Goal: Use online tool/utility: Utilize a website feature to perform a specific function

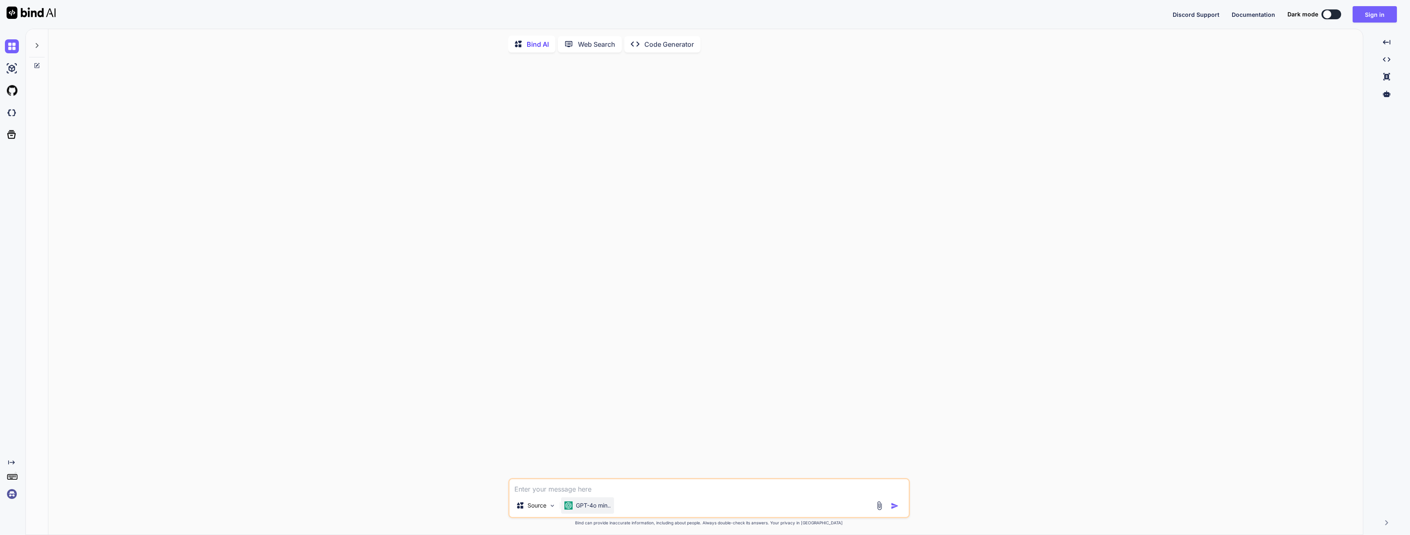
click at [603, 509] on p "GPT-4o min.." at bounding box center [593, 505] width 35 height 8
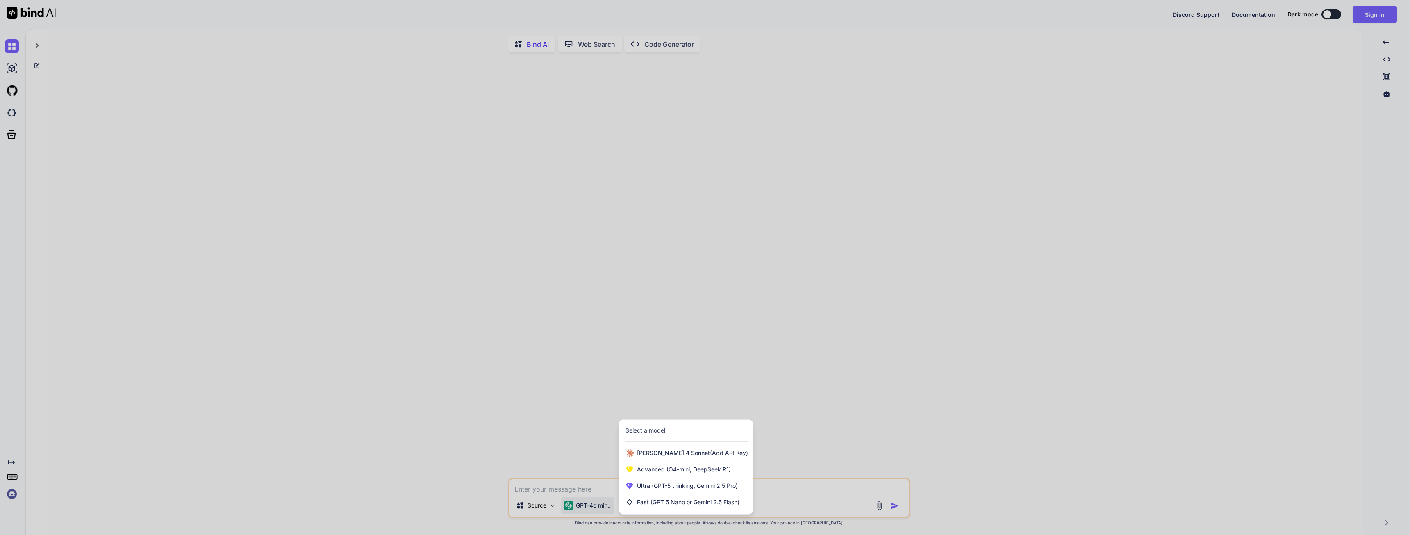
click at [603, 510] on div at bounding box center [705, 267] width 1410 height 535
type textarea "x"
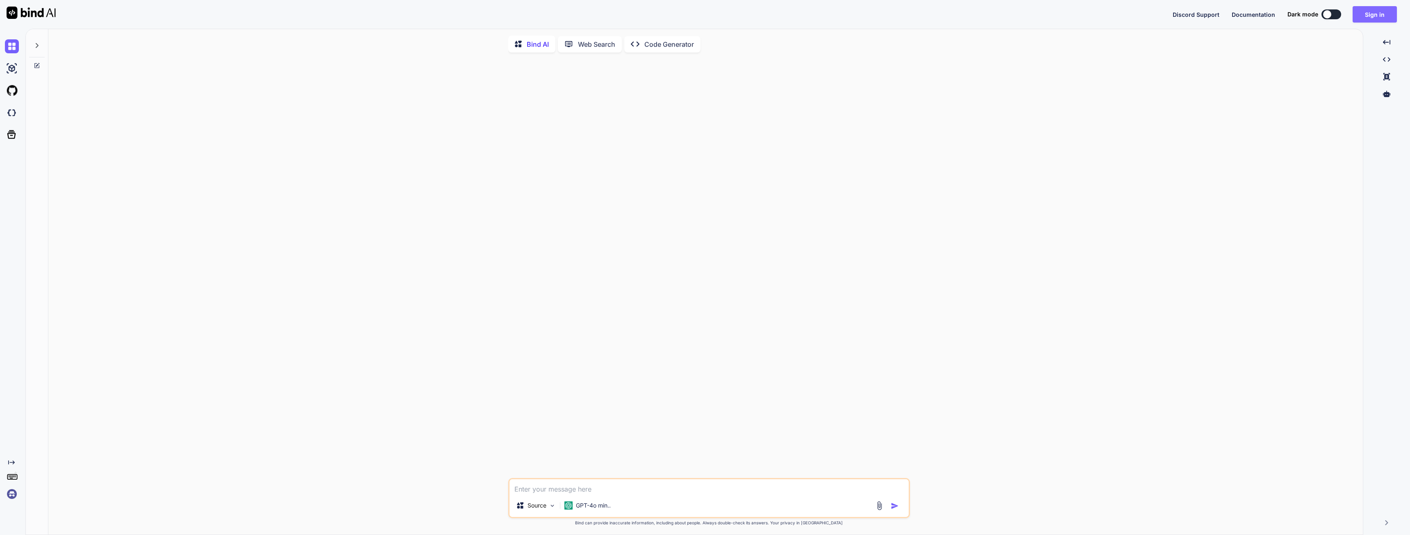
click at [1381, 11] on button "Sign in" at bounding box center [1374, 14] width 44 height 16
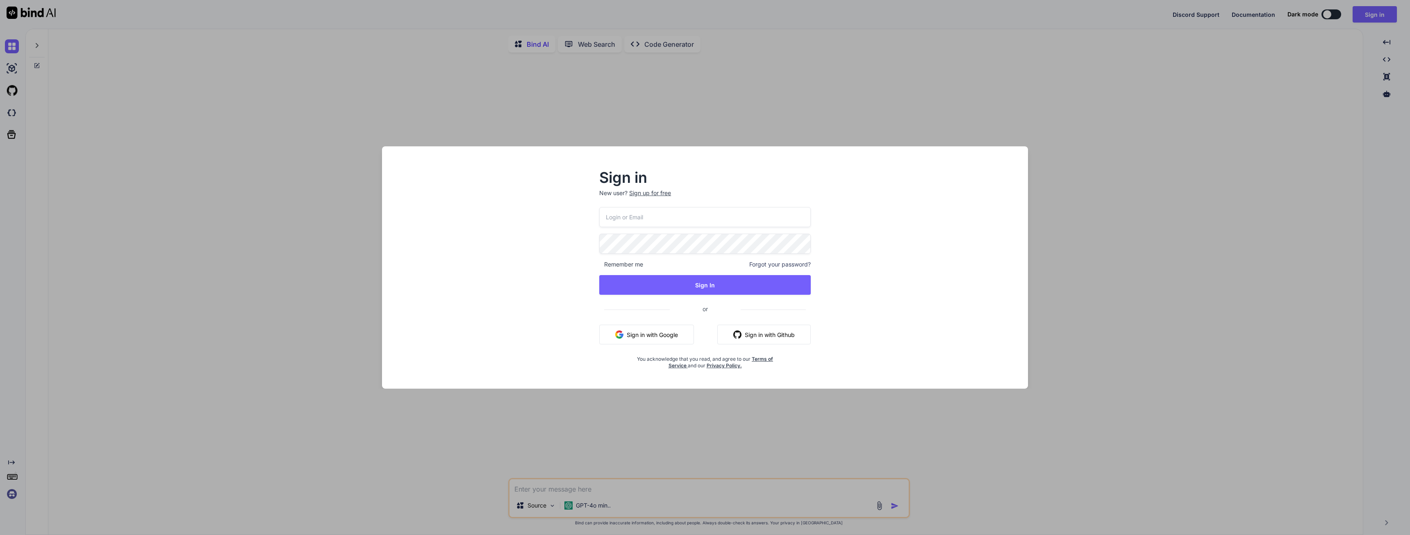
click at [683, 222] on input "email" at bounding box center [704, 217] width 211 height 20
paste input "[EMAIL_ADDRESS][DOMAIN_NAME]"
type input "[EMAIL_ADDRESS][DOMAIN_NAME]"
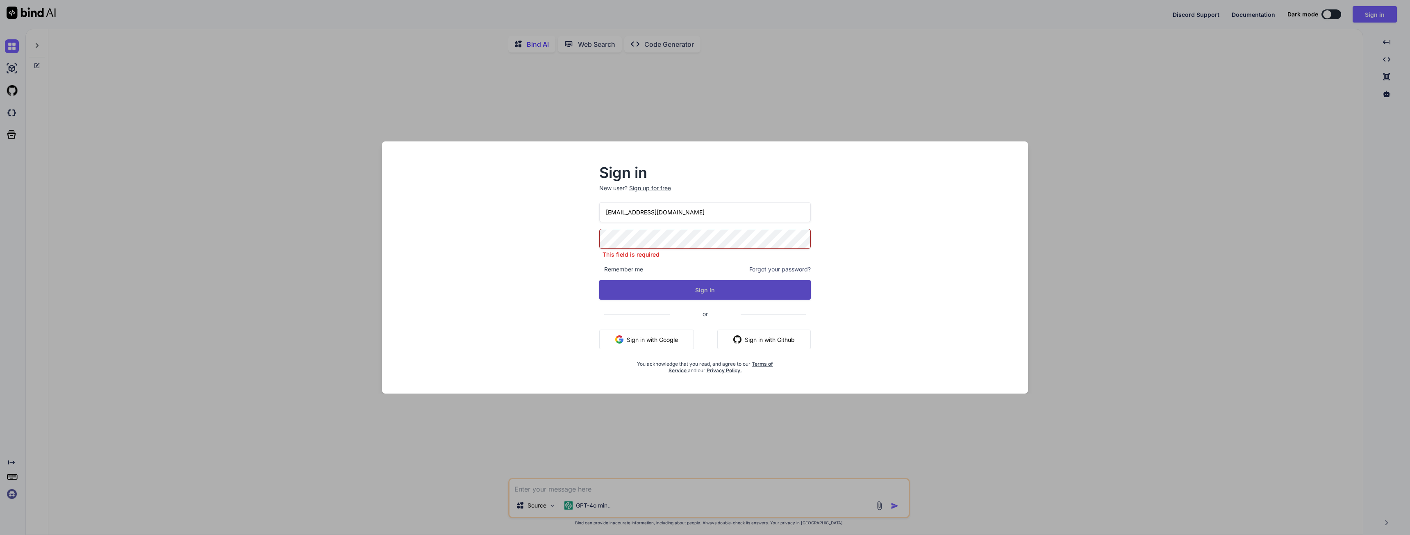
click at [680, 289] on button "Sign In" at bounding box center [704, 290] width 211 height 20
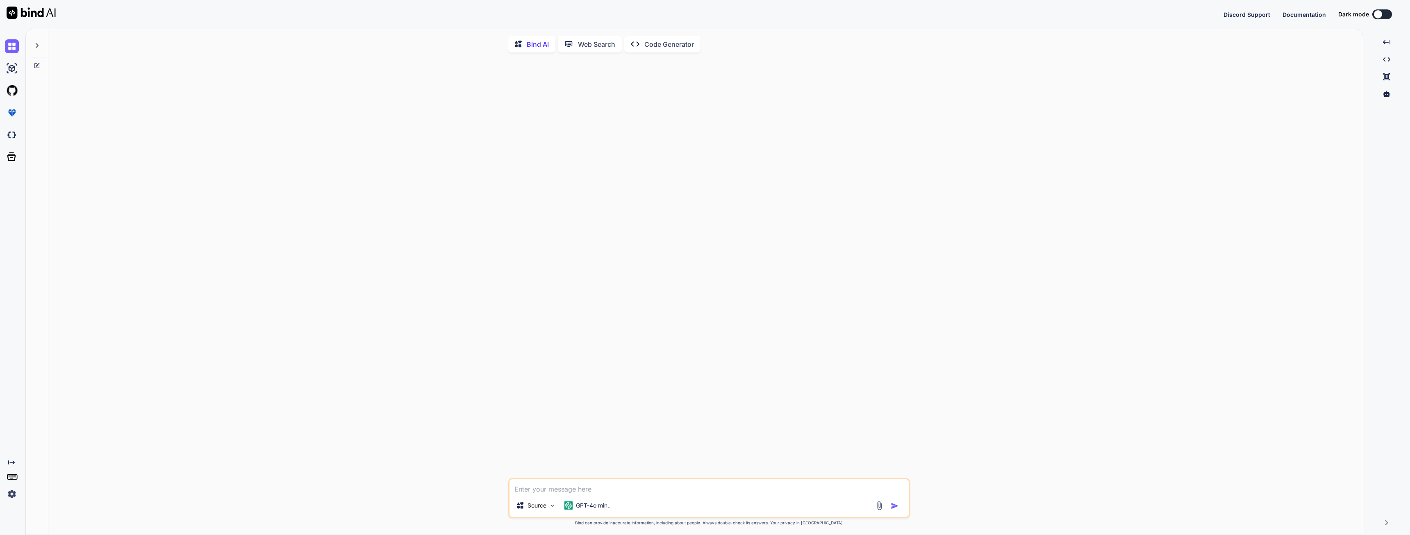
click at [540, 493] on textarea at bounding box center [708, 486] width 399 height 15
type textarea "can you help me write json prompts"
click at [573, 513] on div "GPT-4o min.." at bounding box center [587, 505] width 53 height 16
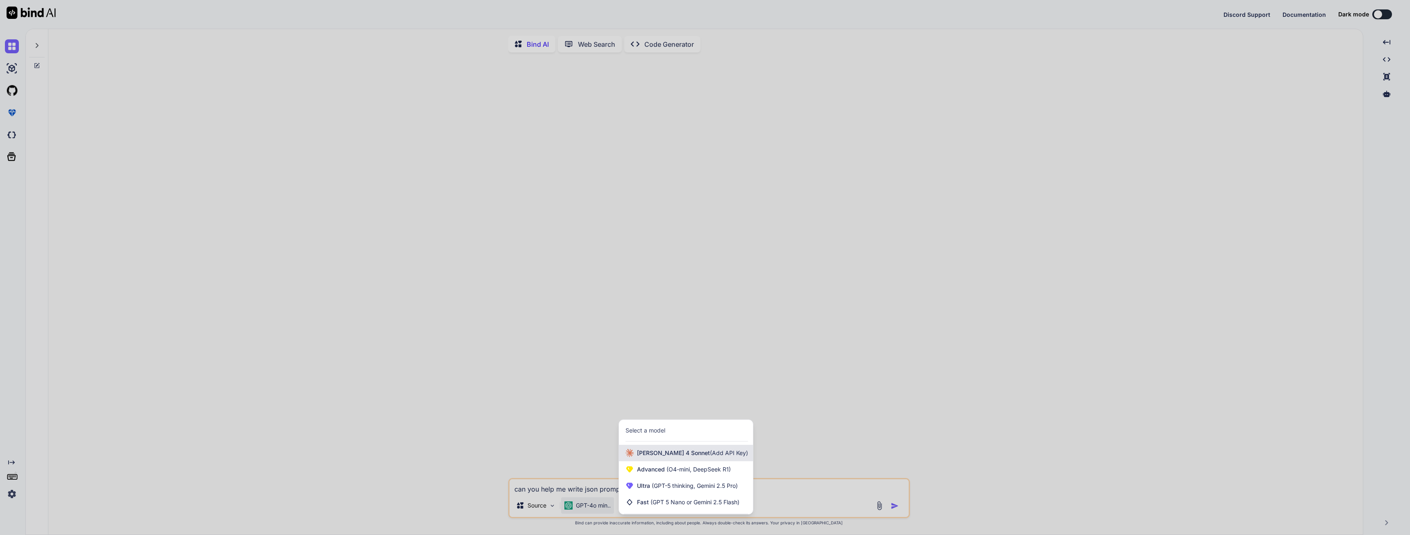
click at [672, 455] on span "[PERSON_NAME] 4 Sonnet (Add API Key)" at bounding box center [692, 453] width 111 height 8
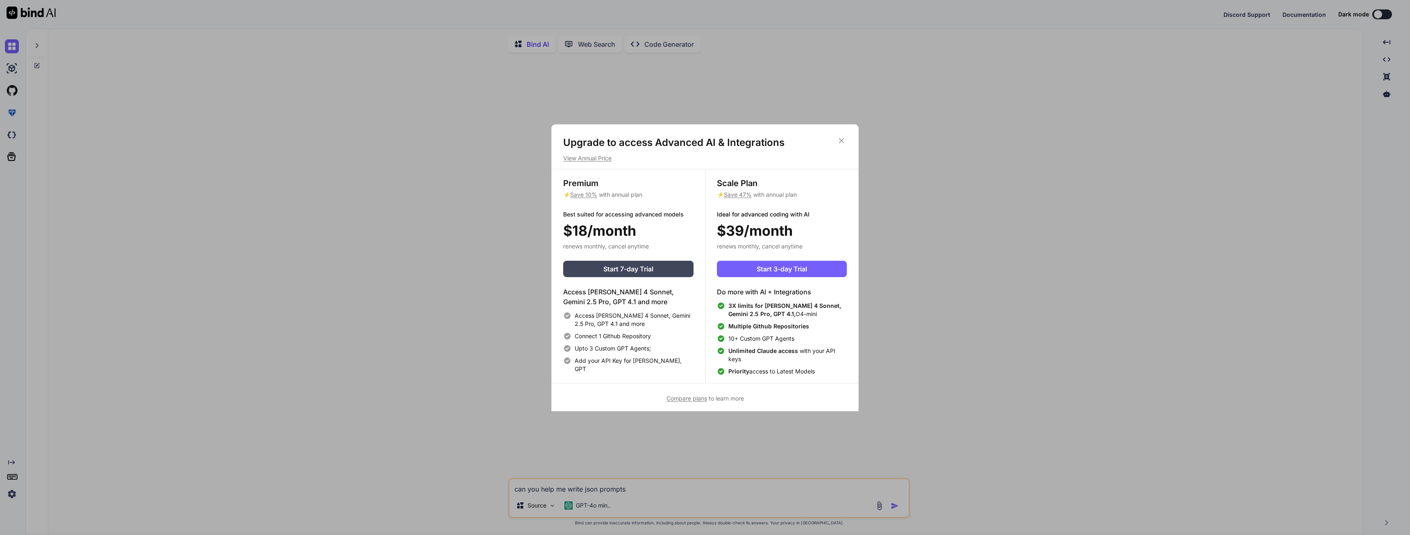
click at [838, 136] on icon at bounding box center [841, 140] width 9 height 9
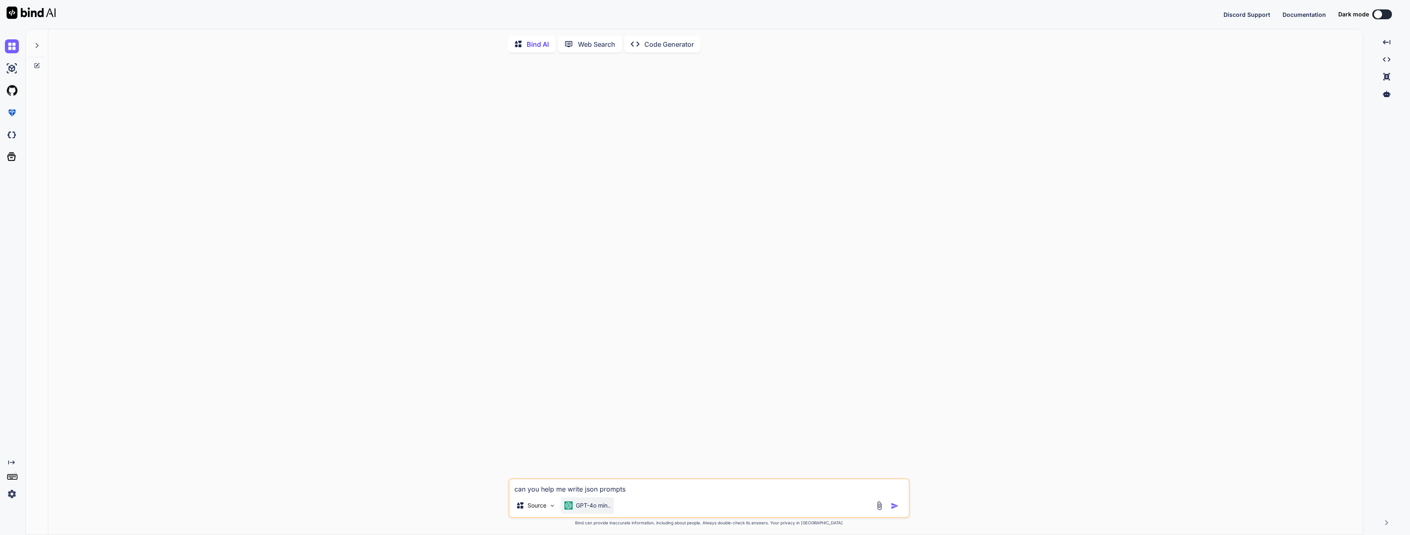
click at [598, 506] on p "GPT-4o min.." at bounding box center [593, 505] width 35 height 8
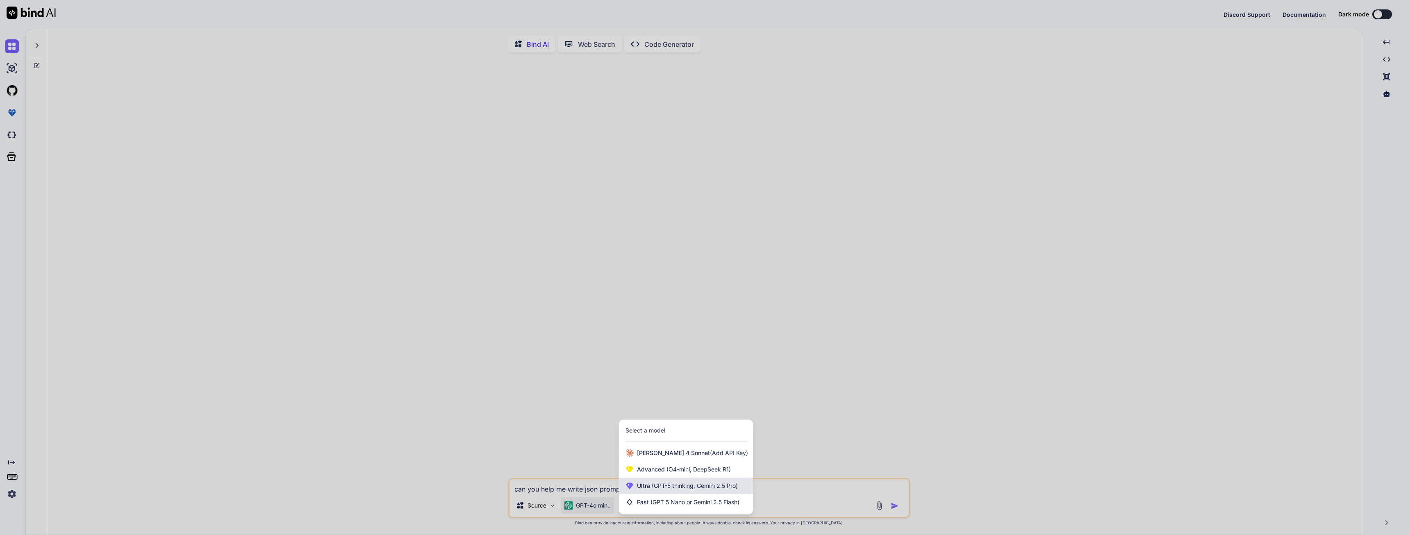
click at [648, 490] on span "Ultra (GPT-5 thinking, Gemini 2.5 Pro)" at bounding box center [687, 485] width 101 height 8
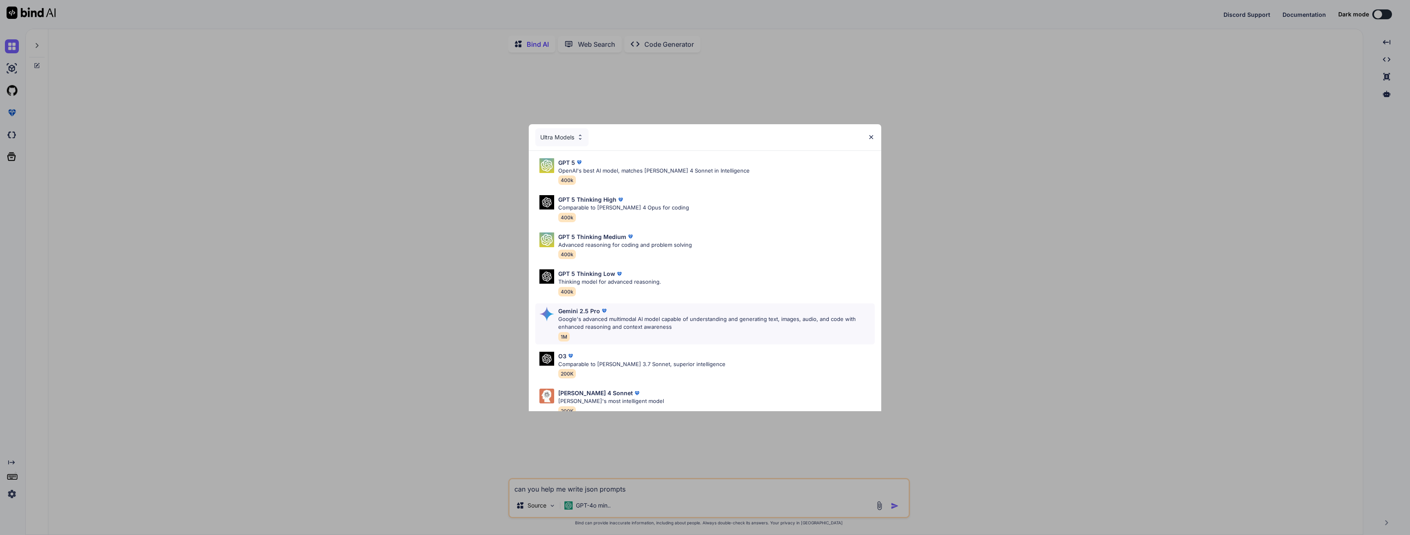
click at [690, 326] on p "Google's advanced multimodal AI model capable of understanding and generating t…" at bounding box center [716, 323] width 316 height 16
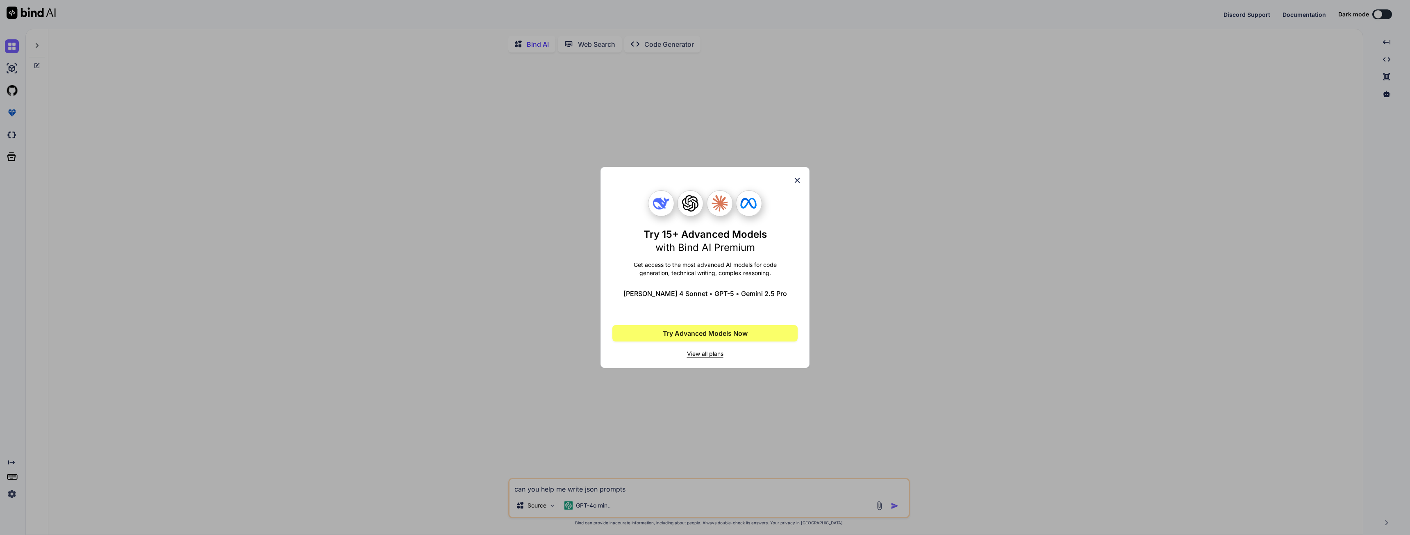
click at [706, 353] on span "View all plans" at bounding box center [704, 354] width 185 height 8
click at [799, 181] on icon at bounding box center [796, 180] width 9 height 9
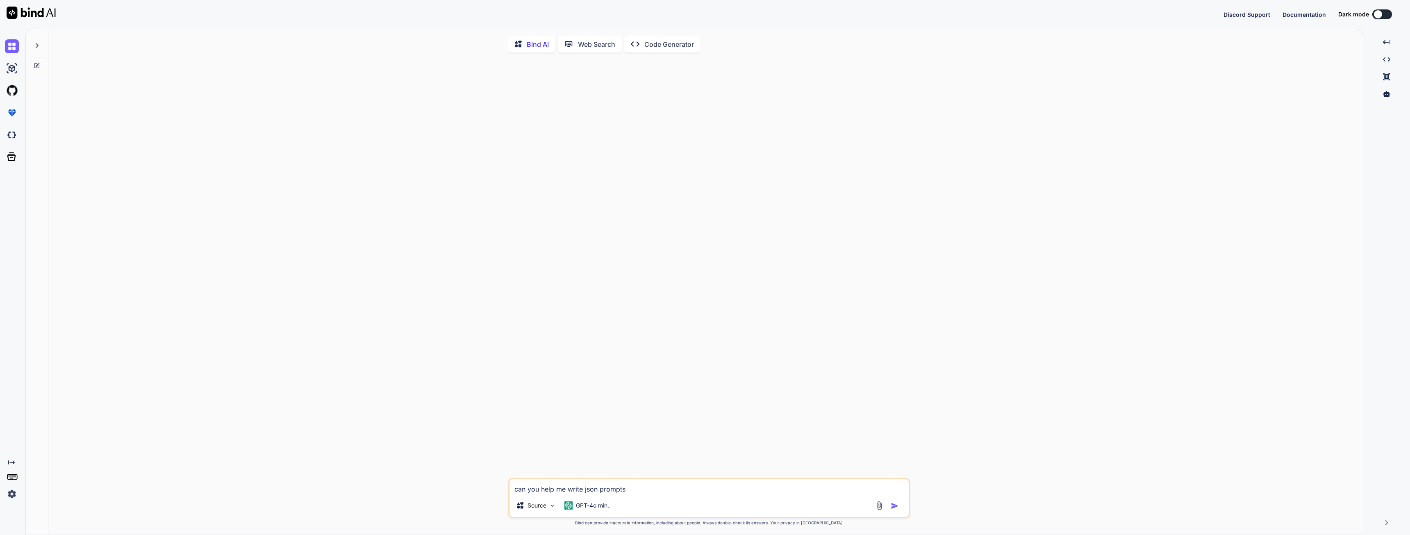
click at [638, 494] on textarea "can you help me write json prompts" at bounding box center [708, 486] width 399 height 15
click at [893, 505] on img "button" at bounding box center [894, 506] width 8 height 8
click at [602, 508] on div "GPT-4o min.." at bounding box center [587, 504] width 53 height 16
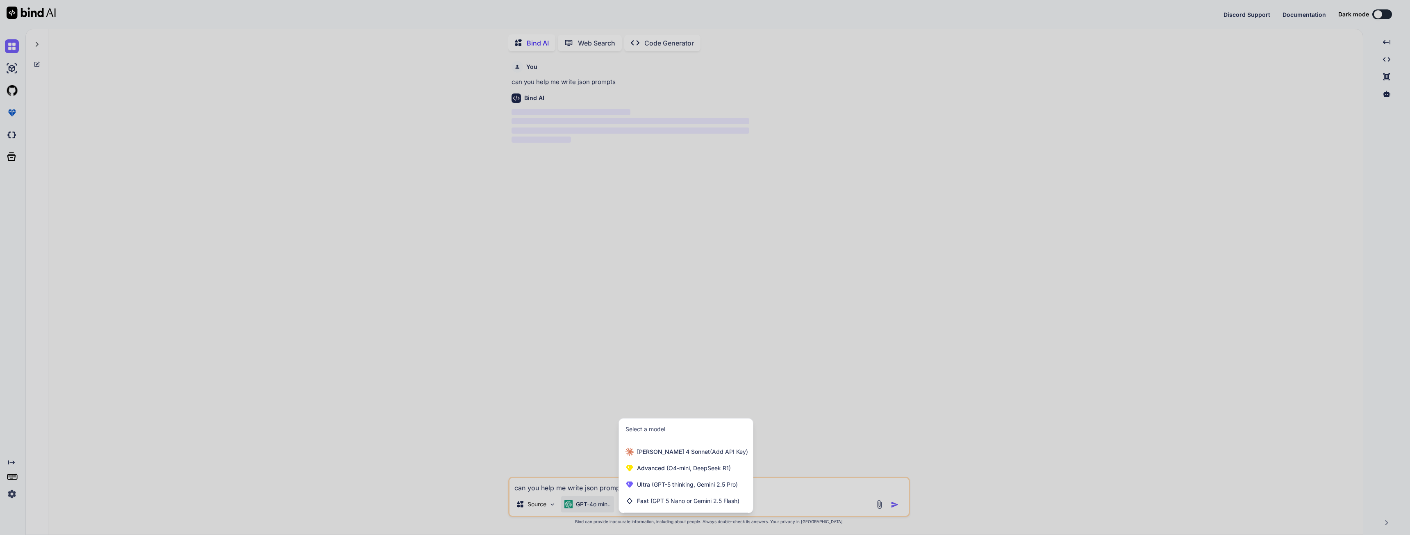
click at [640, 319] on div at bounding box center [705, 267] width 1410 height 535
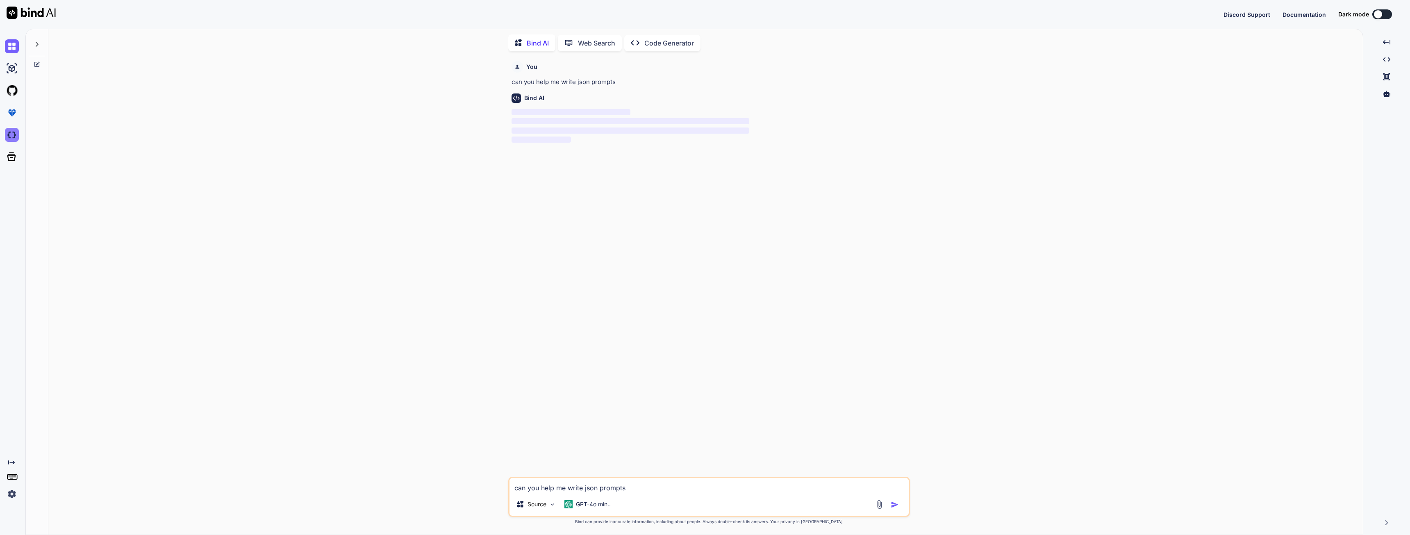
click at [7, 137] on img at bounding box center [12, 135] width 14 height 14
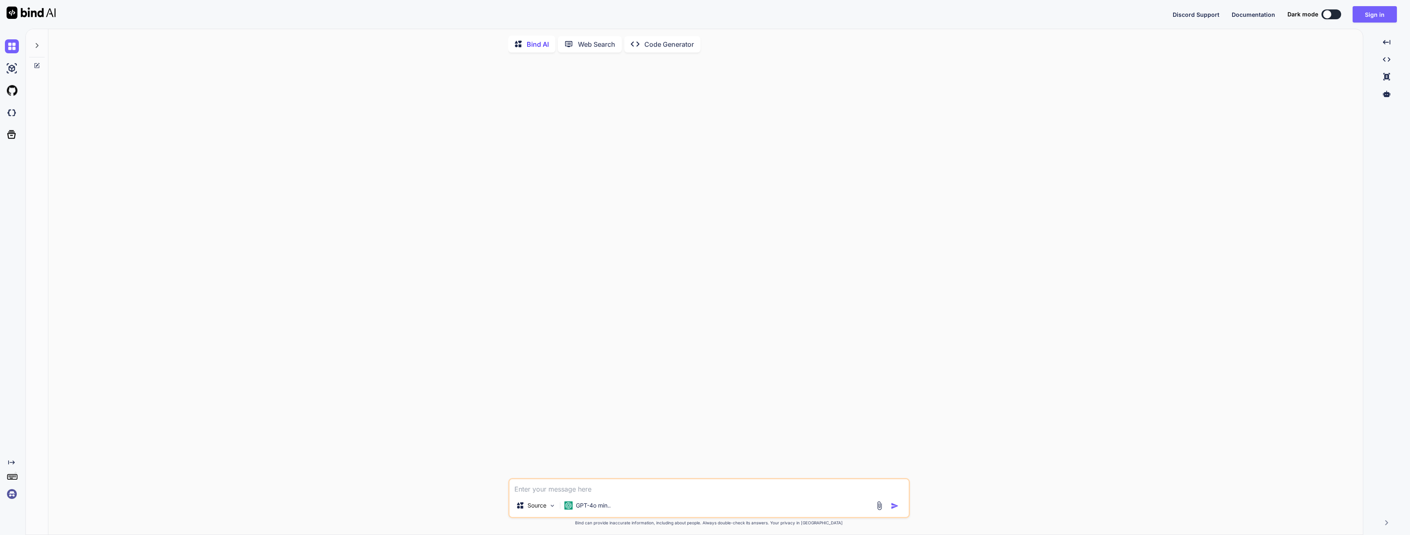
type textarea "x"
click at [1365, 18] on button "Sign in" at bounding box center [1374, 14] width 44 height 16
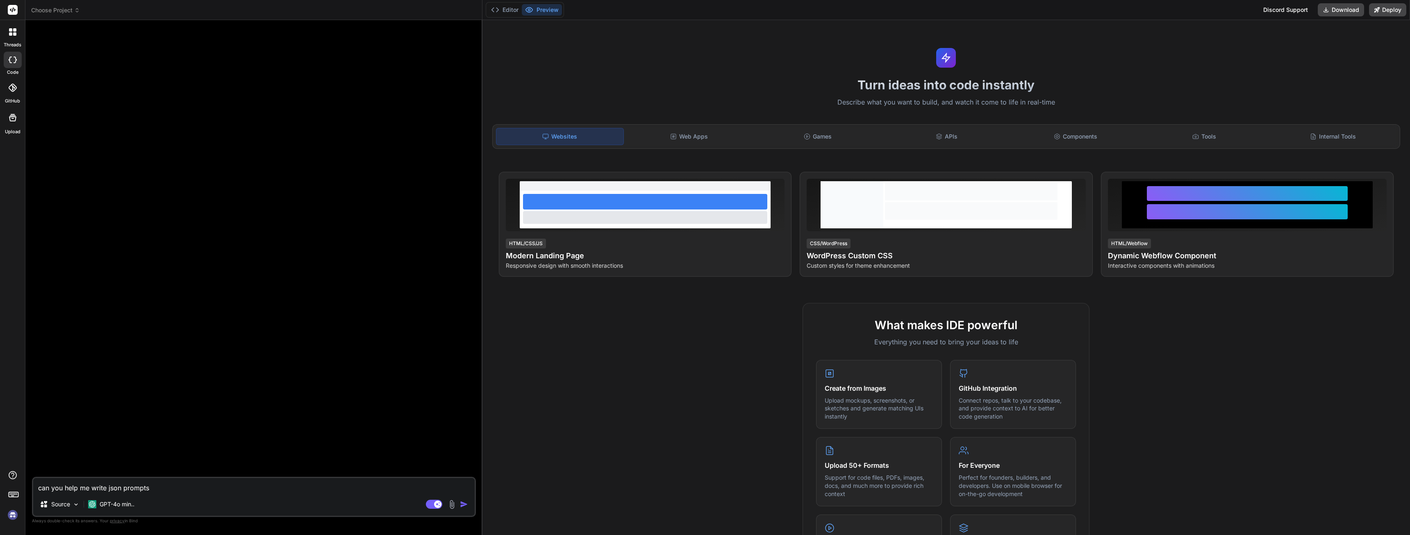
type textarea "x"
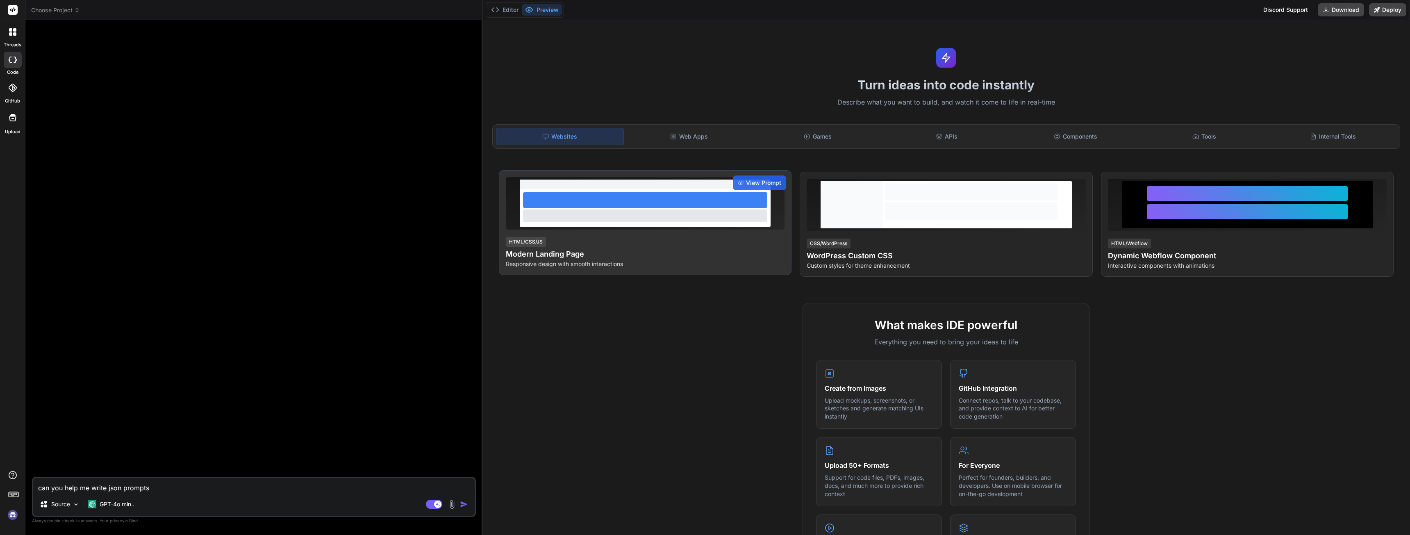
click at [587, 204] on div at bounding box center [645, 200] width 244 height 16
click at [772, 182] on span "View Prompt" at bounding box center [763, 183] width 35 height 8
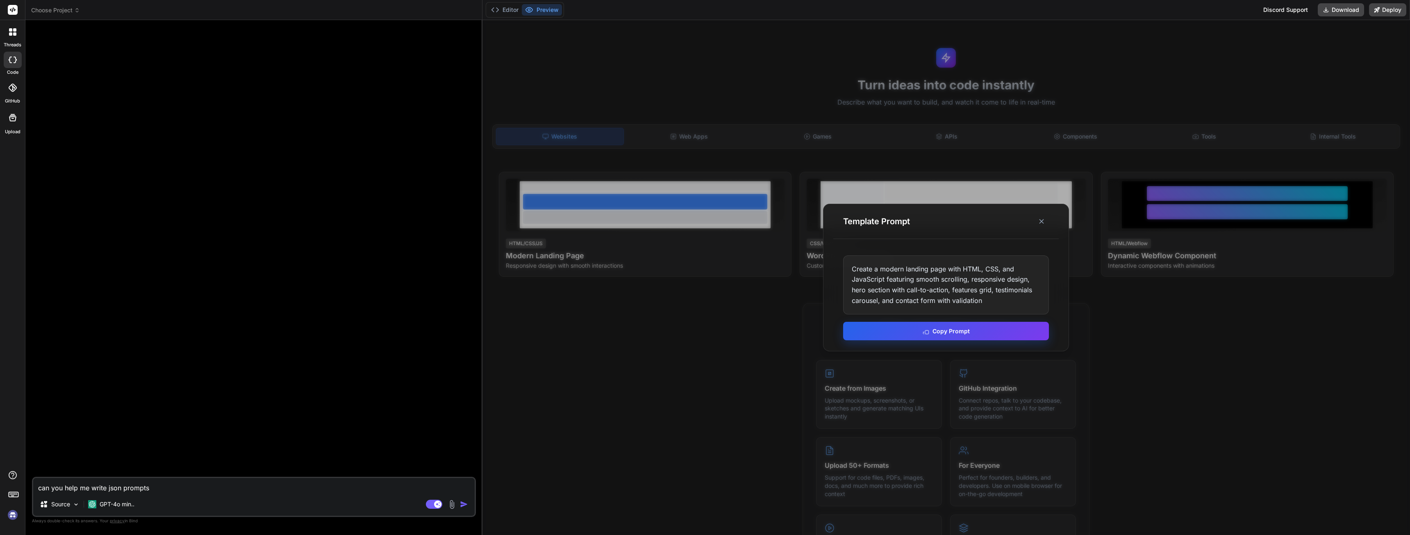
click at [914, 334] on button "Copy Prompt" at bounding box center [946, 331] width 206 height 18
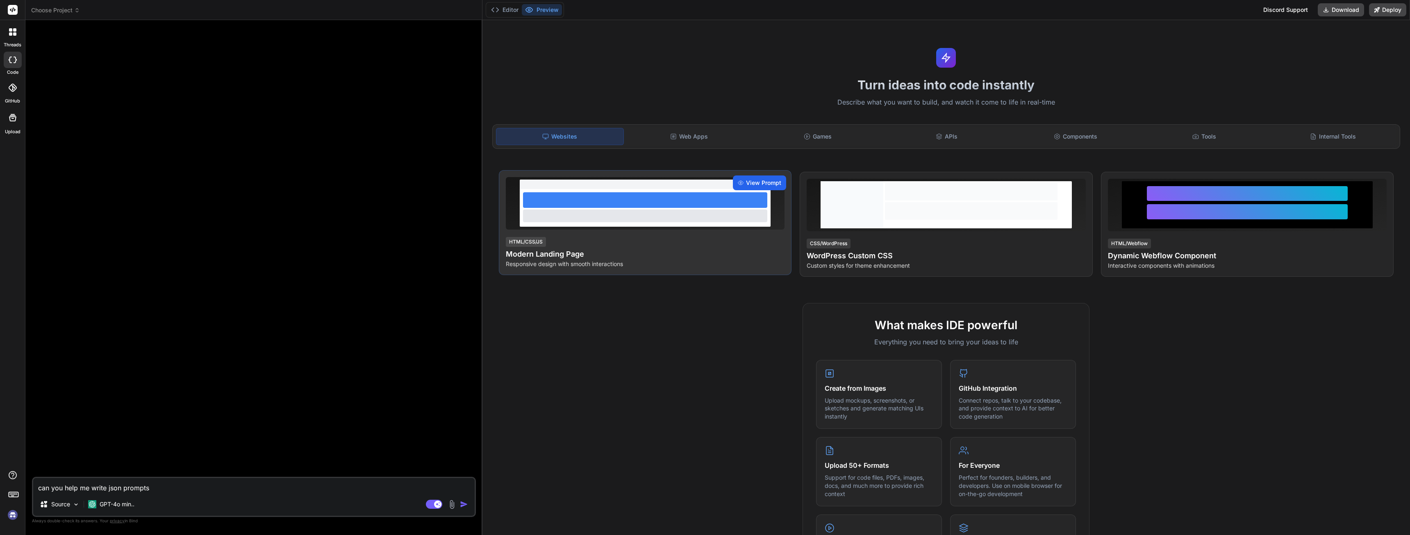
click at [752, 182] on span "View Prompt" at bounding box center [763, 183] width 35 height 8
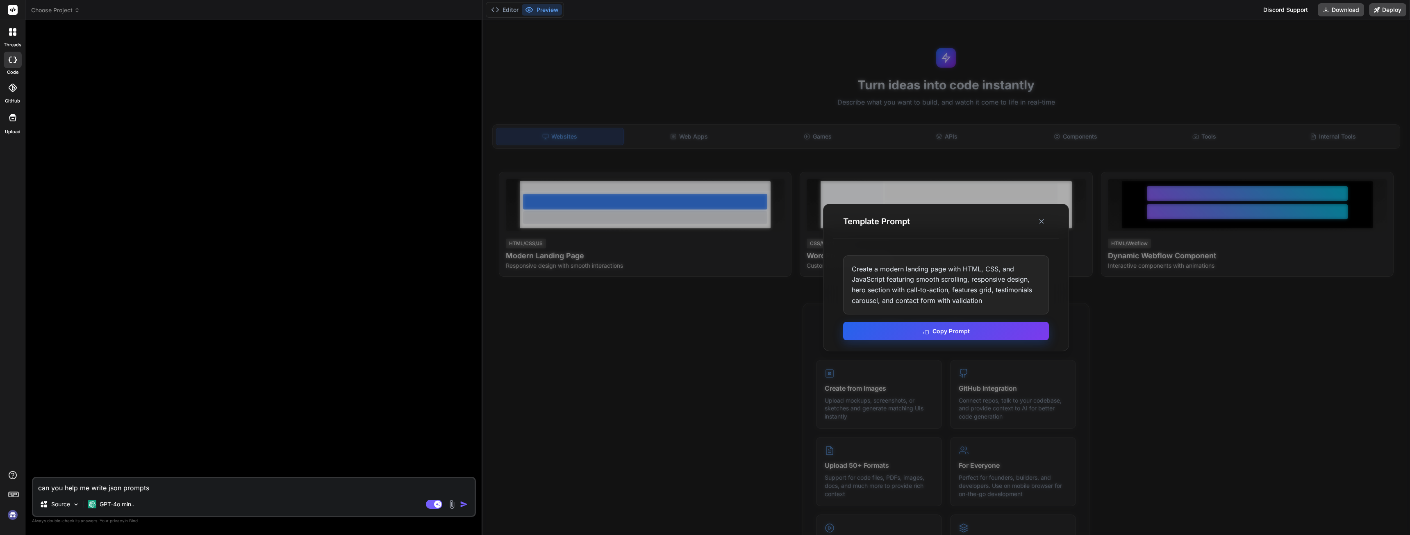
click at [940, 336] on button "Copy Prompt" at bounding box center [946, 331] width 206 height 18
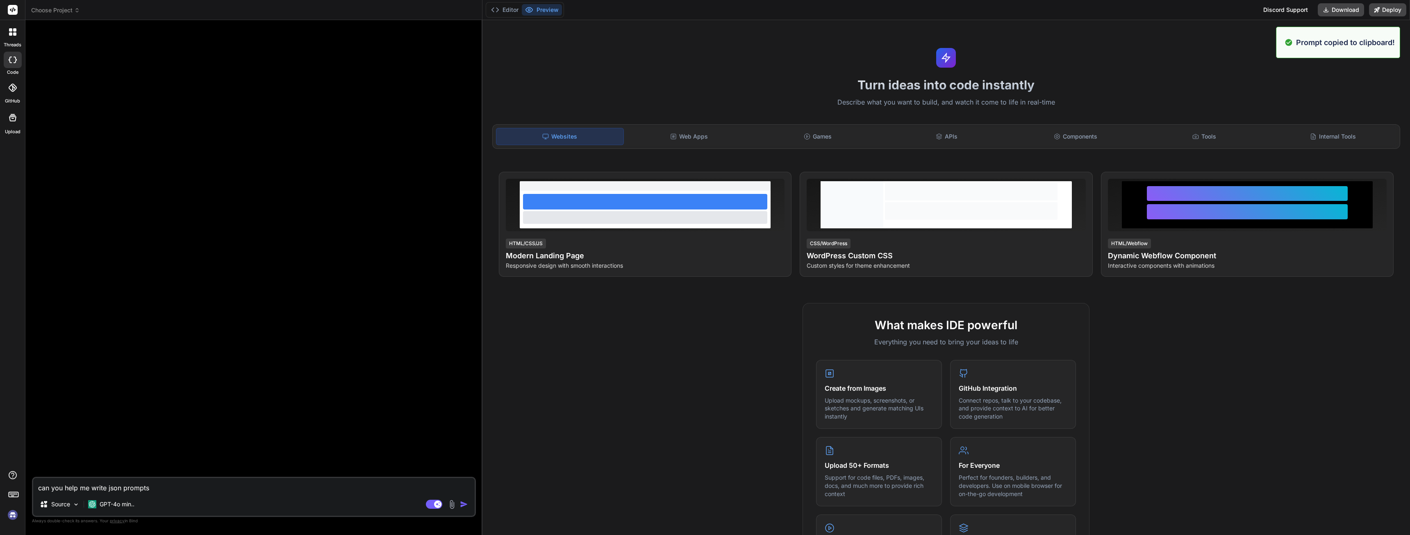
click at [259, 349] on div at bounding box center [255, 252] width 442 height 450
click at [1284, 55] on div "Turn ideas into code instantly Describe what you want to build, and watch it co…" at bounding box center [945, 277] width 927 height 515
click at [513, 9] on button "Editor" at bounding box center [505, 9] width 34 height 11
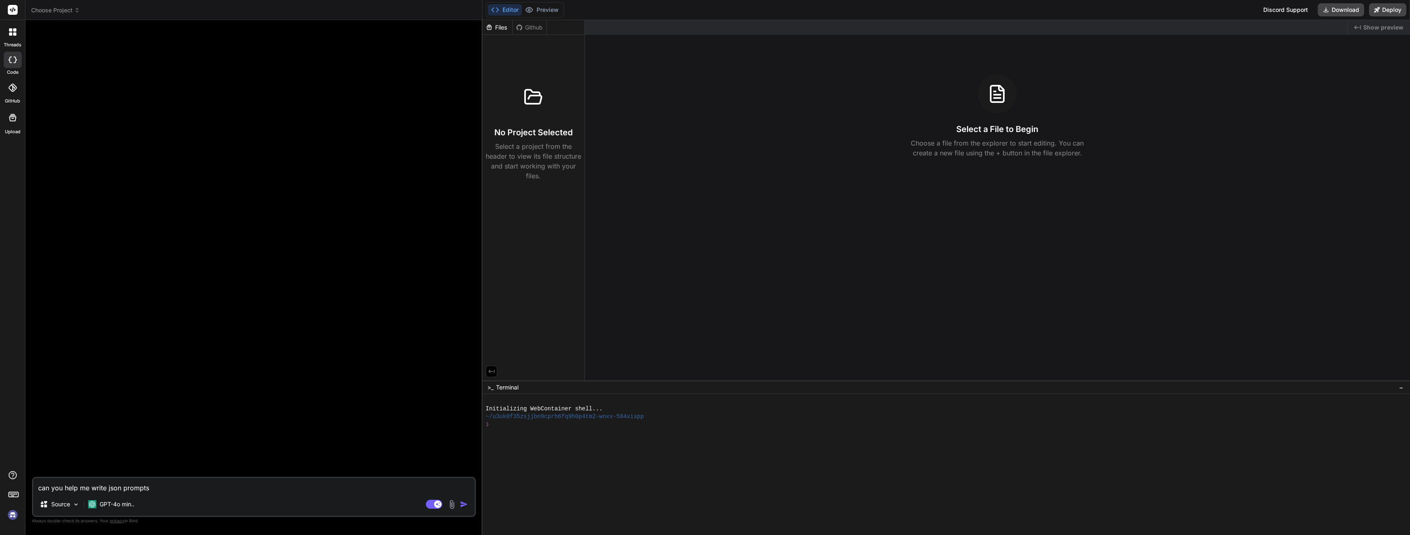
click at [506, 14] on button "Editor" at bounding box center [505, 9] width 34 height 11
click at [340, 125] on div at bounding box center [255, 252] width 442 height 450
click at [392, 160] on div at bounding box center [255, 252] width 442 height 450
click at [305, 116] on div at bounding box center [255, 252] width 442 height 450
click at [225, 152] on div at bounding box center [255, 252] width 442 height 450
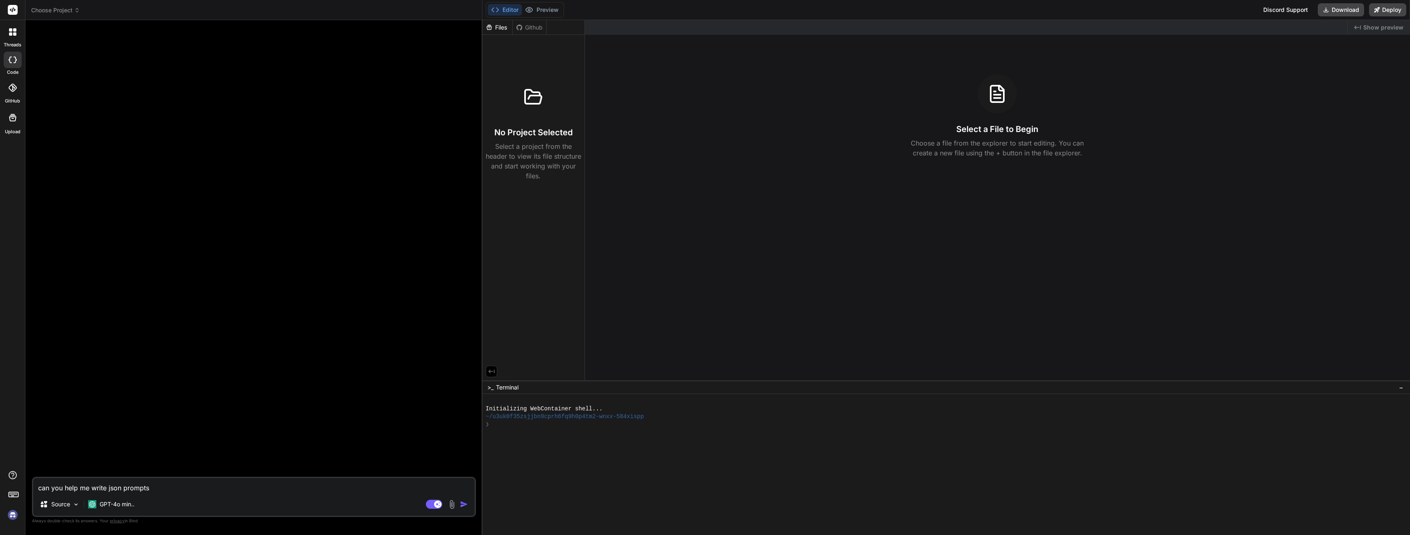
drag, startPoint x: 179, startPoint y: 490, endPoint x: 21, endPoint y: 486, distance: 157.4
click at [21, 486] on div "threads code GitHub Upload Choose Project Created with Pixso. Bind AI Web Searc…" at bounding box center [705, 267] width 1410 height 535
paste textarea "Create a modern landing page with HTML, CSS, and JavaScript featuring smooth sc…"
type textarea "Create a modern landing page with HTML, CSS, and JavaScript featuring smooth sc…"
type textarea "x"
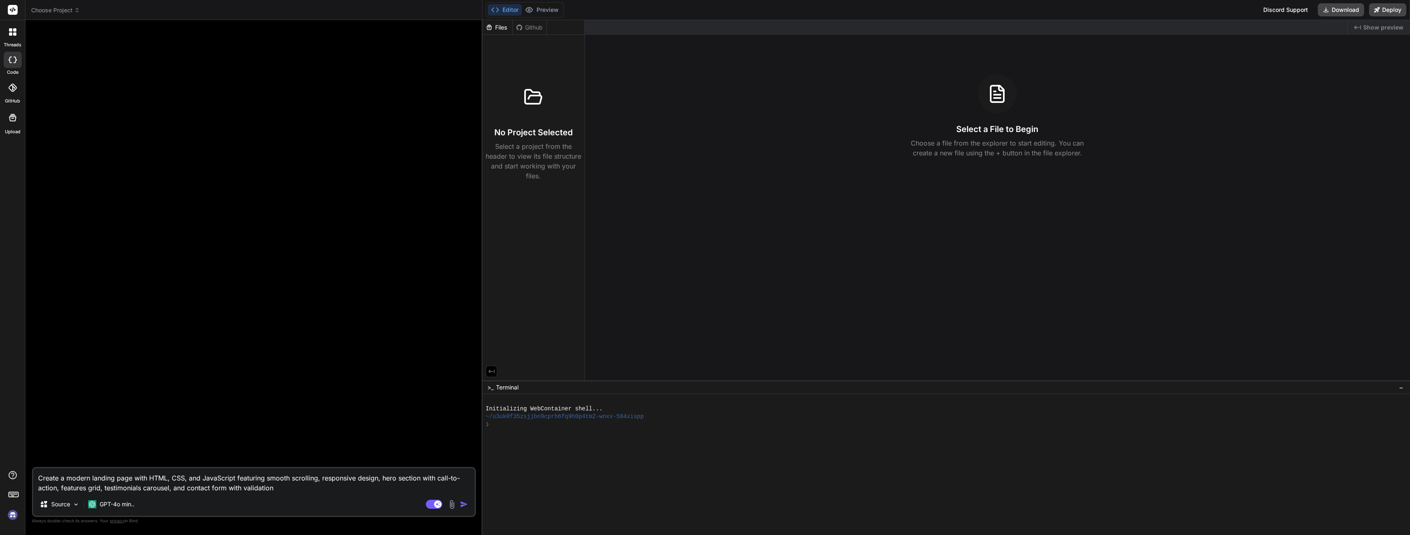
click at [129, 477] on textarea "Create a modern landing page with HTML, CSS, and JavaScript featuring smooth sc…" at bounding box center [253, 480] width 441 height 25
click at [131, 478] on textarea "Create a modern landing page with HTML, CSS, and JavaScript featuring smooth sc…" at bounding box center [253, 480] width 441 height 25
type textarea "Create a modern landing page with HTML, CSS, and JavaScript featuring smooth sc…"
type textarea "x"
type textarea "Create a modern landing page s with HTML, CSS, and JavaScript featuring smooth …"
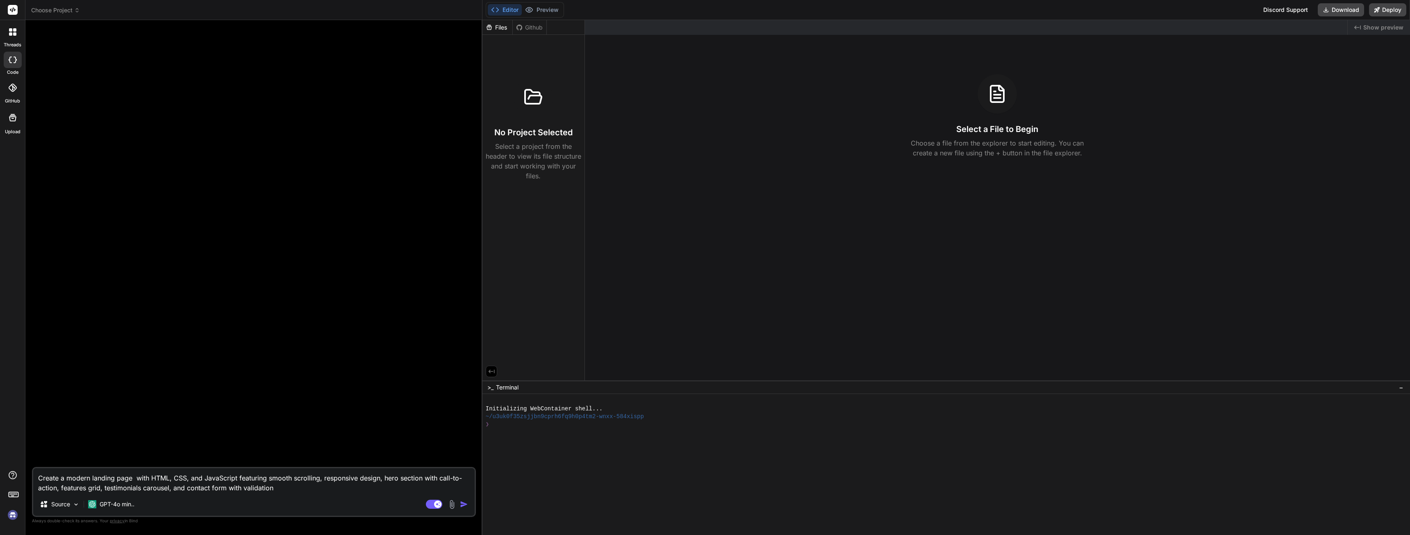
type textarea "x"
type textarea "Create a modern landing page su with HTML, CSS, and JavaScript featuring smooth…"
type textarea "x"
type textarea "Create a modern landing page sui with HTML, CSS, and JavaScript featuring smoot…"
type textarea "x"
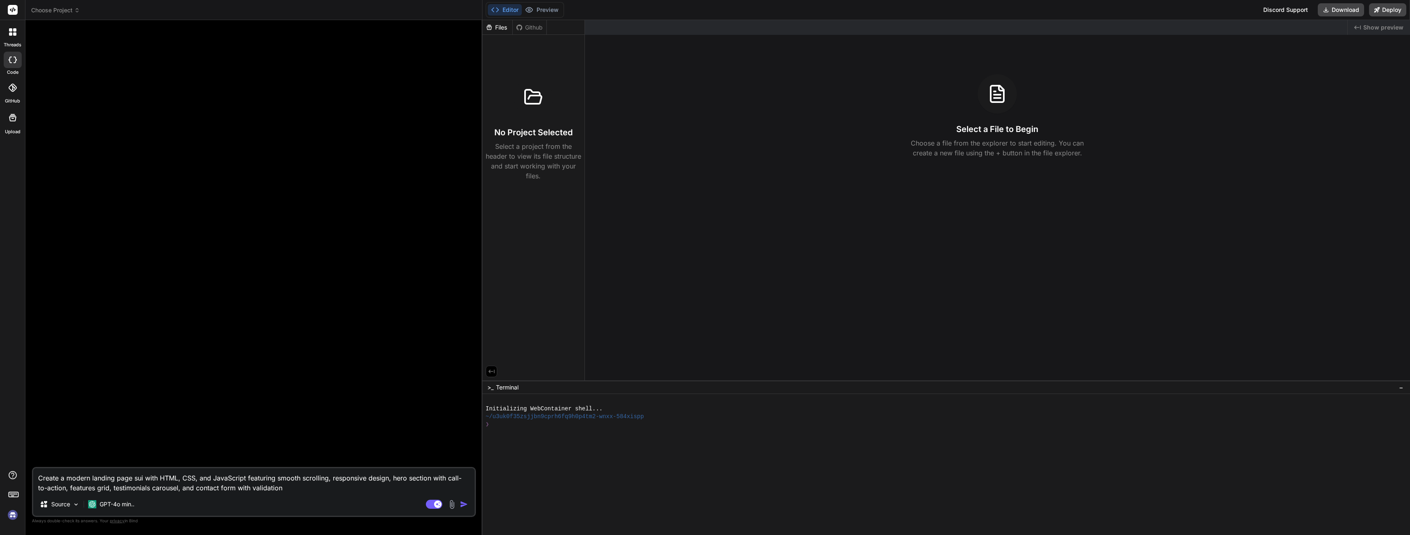
type textarea "Create a modern landing page suit with HTML, CSS, and JavaScript featuring smoo…"
type textarea "x"
type textarea "Create a modern landing page suita with HTML, CSS, and JavaScript featuring smo…"
type textarea "x"
type textarea "Create a modern landing page suitab with HTML, CSS, and JavaScript featuring sm…"
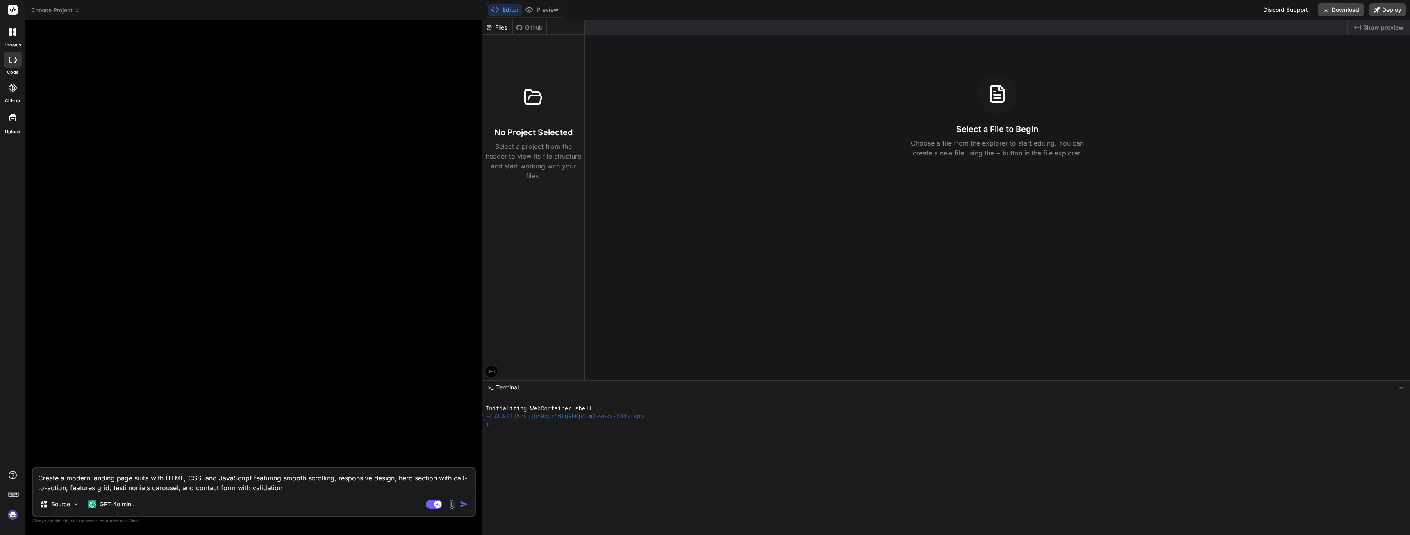
type textarea "x"
type textarea "Create a modern landing page suitabl with HTML, CSS, and JavaScript featuring s…"
type textarea "x"
type textarea "Create a modern landing page suitable with HTML, CSS, and JavaScript featuring …"
type textarea "x"
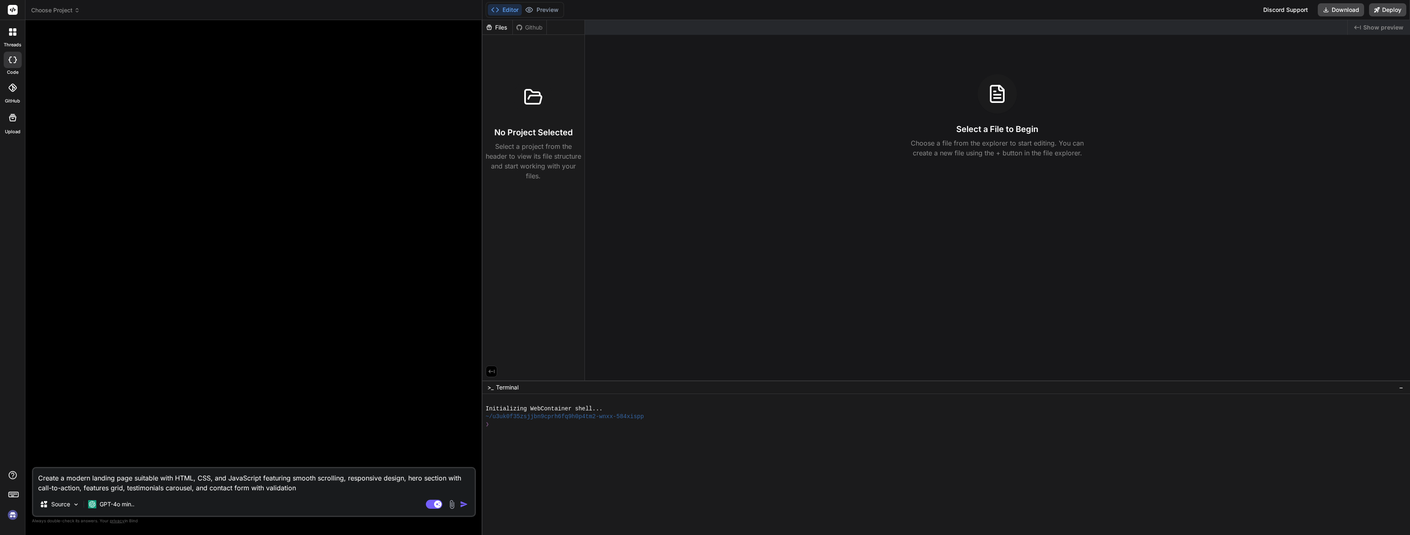
type textarea "Create a modern landing page suitable with HTML, CSS, and JavaScript featuring …"
type textarea "x"
type textarea "Create a modern landing page suitable f with HTML, CSS, and JavaScript featurin…"
type textarea "x"
type textarea "Create a modern landing page suitable fo with HTML, CSS, and JavaScript featuri…"
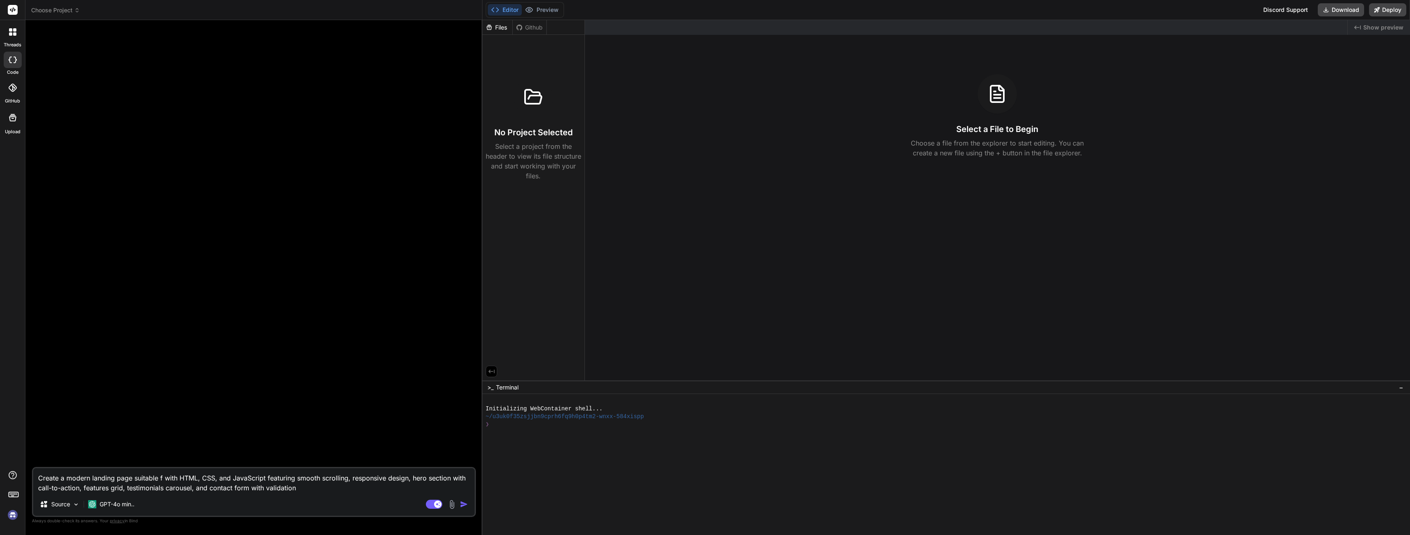
type textarea "x"
type textarea "Create a modern landing page suitable for with HTML, CSS, and JavaScript featur…"
type textarea "x"
type textarea "Create a modern landing page suitable for with HTML, CSS, and JavaScript featur…"
type textarea "x"
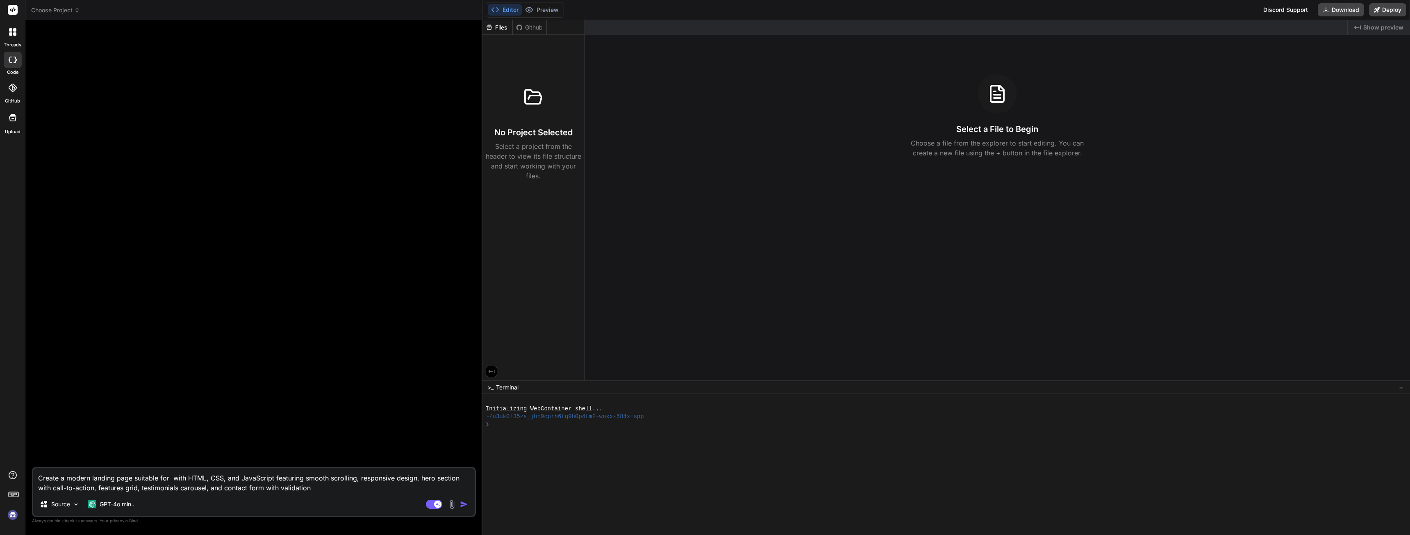
type textarea "Create a modern landing page suitable for with HTML, CSS, and JavaScript featur…"
type textarea "x"
type textarea "Create a modern landing page suitable for a with HTML, CSS, and JavaScript feat…"
type textarea "x"
type textarea "Create a modern landing page suitable for ad with HTML, CSS, and JavaScript fea…"
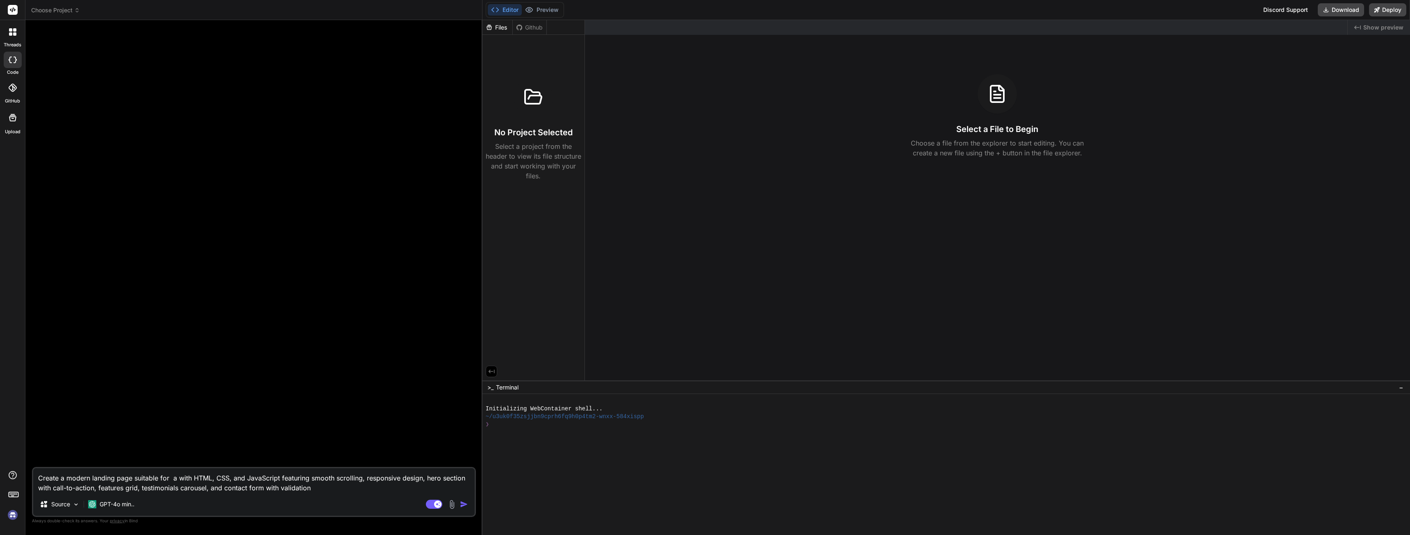
type textarea "x"
type textarea "Create a modern landing page suitable for adv with HTML, CSS, and JavaScript fe…"
type textarea "x"
type textarea "Create a modern landing page suitable for adve with HTML, CSS, and JavaScript f…"
type textarea "x"
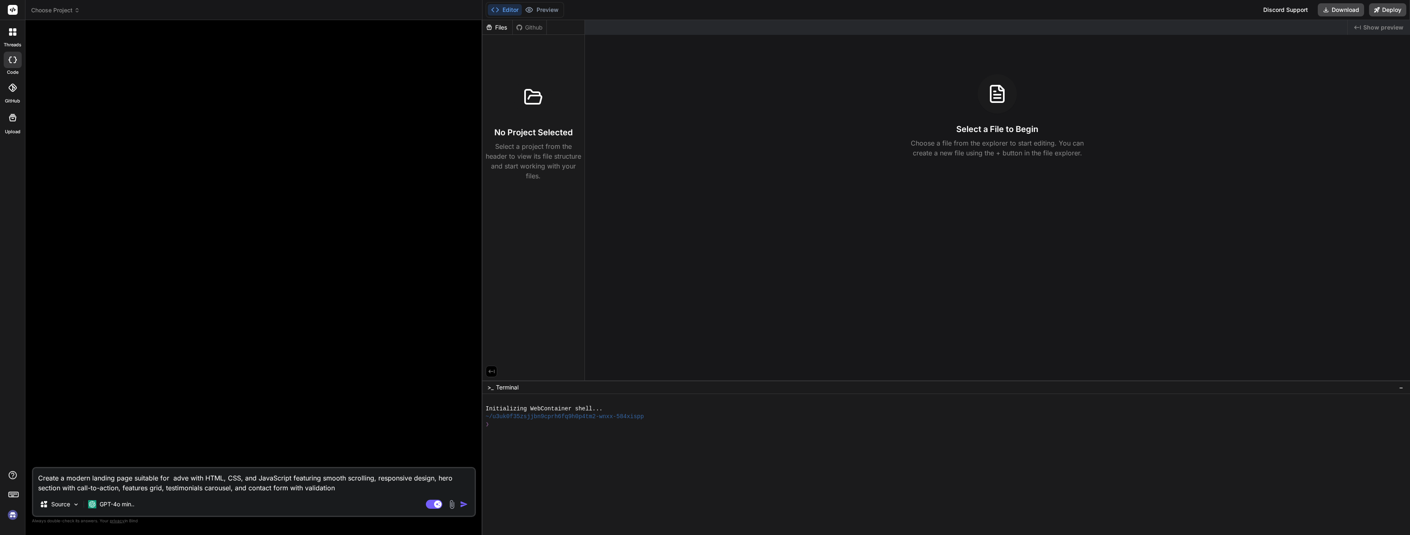
type textarea "Create a modern landing page suitable for adver with HTML, CSS, and JavaScript …"
type textarea "x"
type textarea "Create a modern landing page suitable for advert with HTML, CSS, and JavaScript…"
type textarea "x"
type textarea "Create a modern landing page suitable for adverti with HTML, CSS, and JavaScrip…"
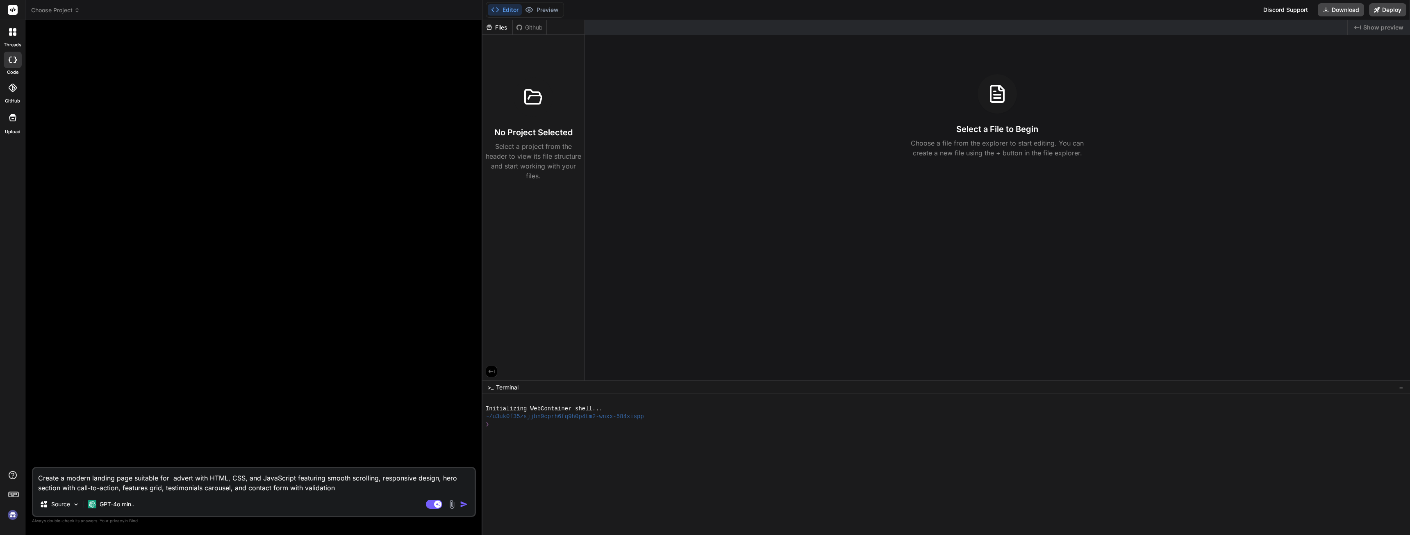
type textarea "x"
type textarea "Create a modern landing page suitable for advertis with HTML, CSS, and JavaScri…"
type textarea "x"
type textarea "Create a modern landing page suitable for advertisi with HTML, CSS, and JavaScr…"
type textarea "x"
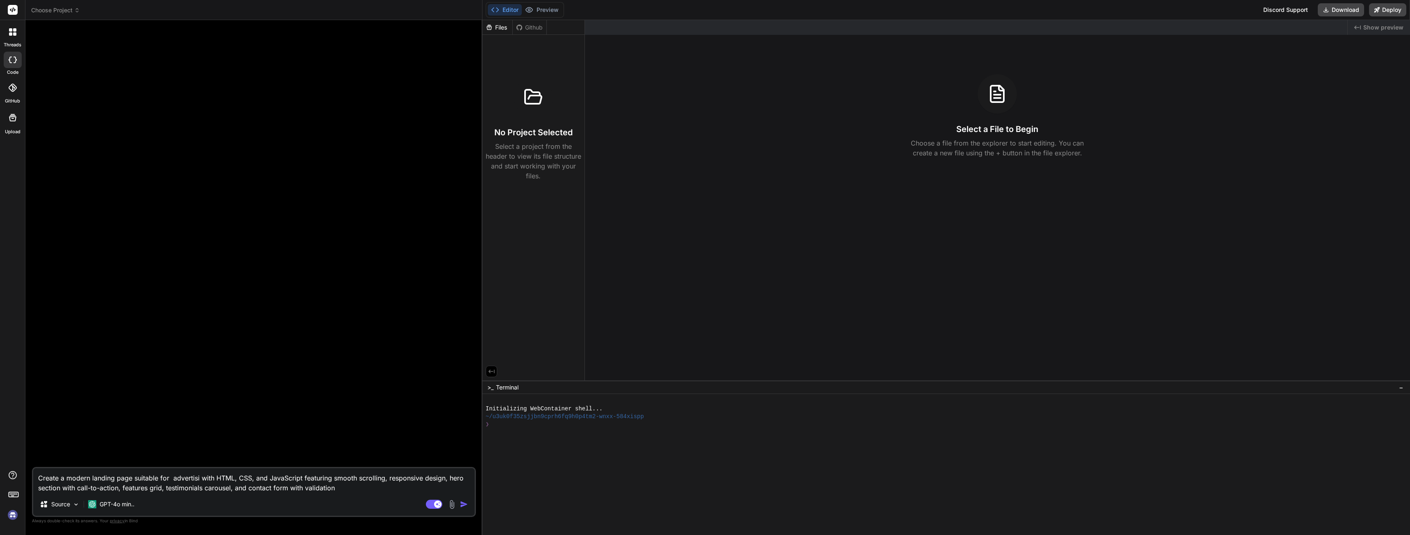
type textarea "Create a modern landing page suitable for advertisin with HTML, CSS, and JavaSc…"
type textarea "x"
type textarea "Create a modern landing page suitable for advertising with HTML, CSS, and JavaS…"
type textarea "x"
type textarea "Create a modern landing page suitable for advertising with HTML, CSS, and JavaS…"
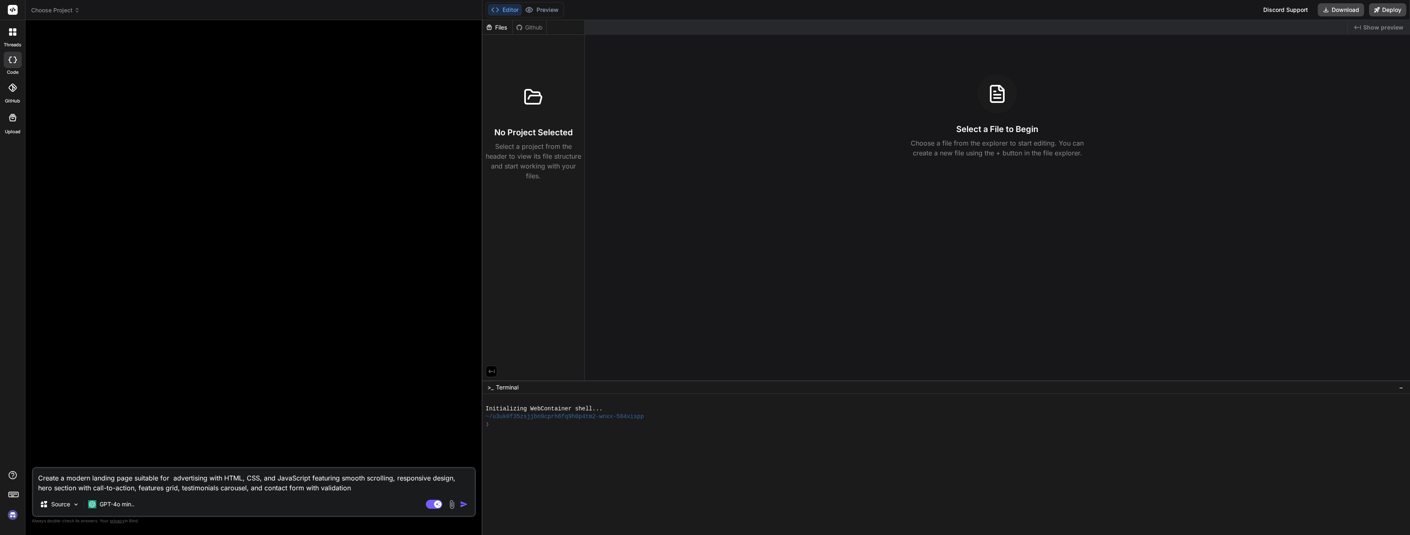
type textarea "x"
type textarea "Create a modern landing page suitable for advertising h with HTML, CSS, and Jav…"
type textarea "x"
type textarea "Create a modern landing page suitable for advertising ho with HTML, CSS, and Ja…"
type textarea "x"
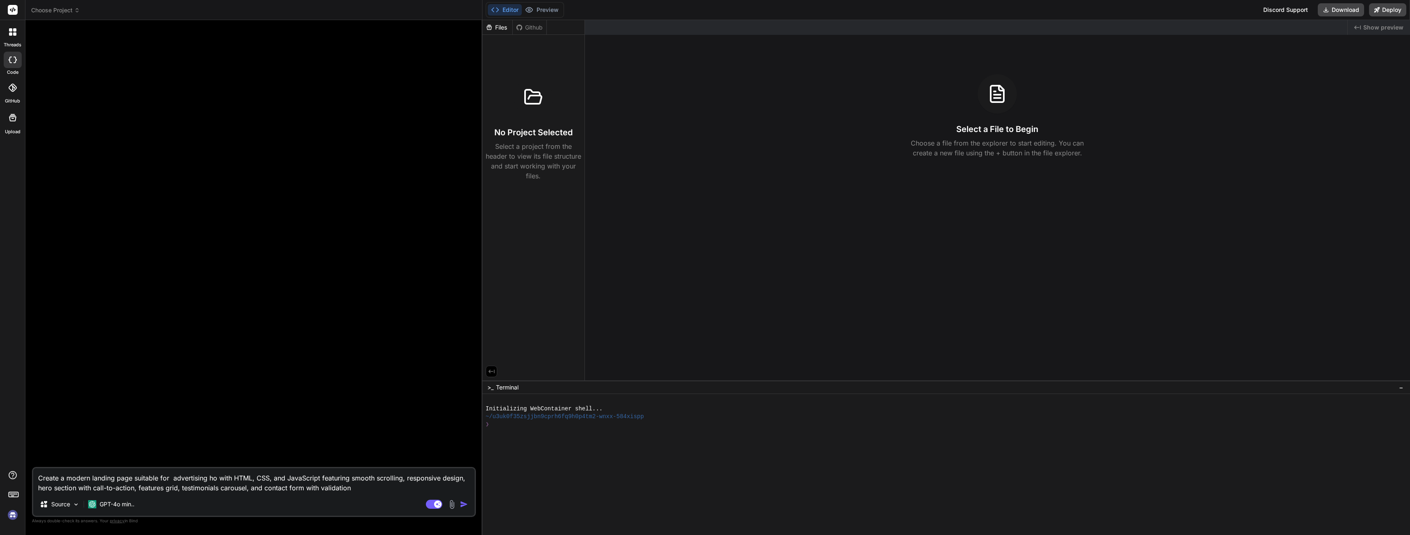
type textarea "Create a modern landing page suitable for advertising hot with HTML, CSS, and J…"
type textarea "x"
type textarea "Create a modern landing page suitable for advertising hote with HTML, CSS, and …"
type textarea "x"
type textarea "Create a modern landing page suitable for advertising hotel with HTML, CSS, and…"
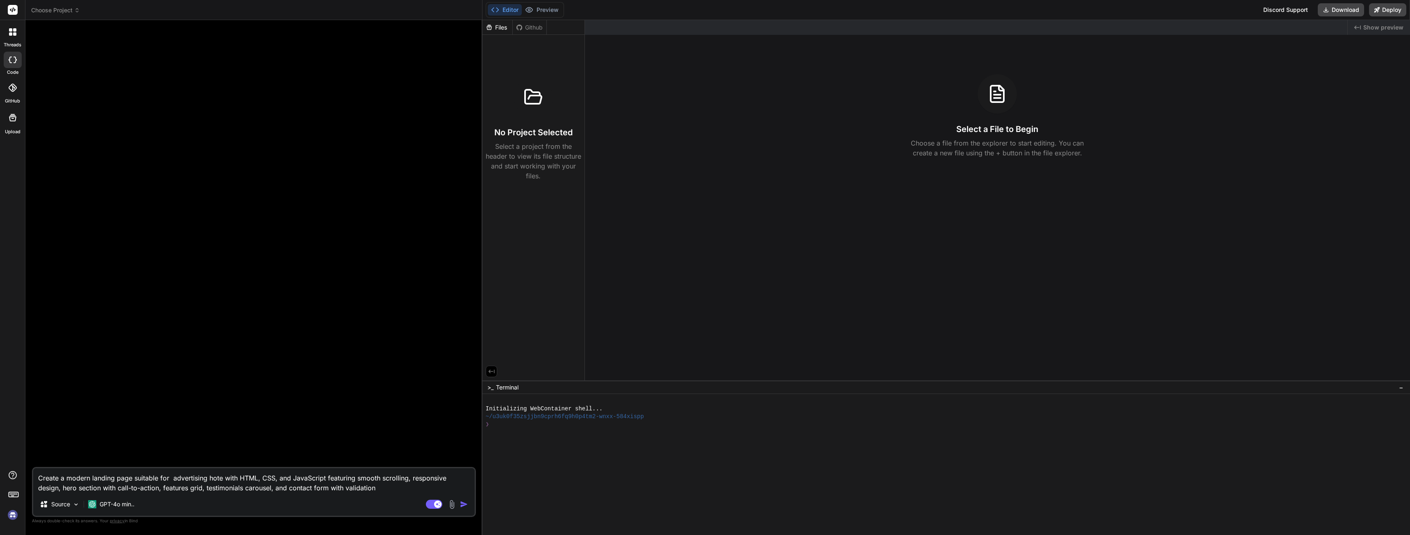
type textarea "x"
type textarea "Create a modern landing page suitable for advertising hotels with HTML, CSS, an…"
type textarea "x"
type textarea "Create a modern landing page suitable for advertising hotels with HTML, CSS, an…"
type textarea "x"
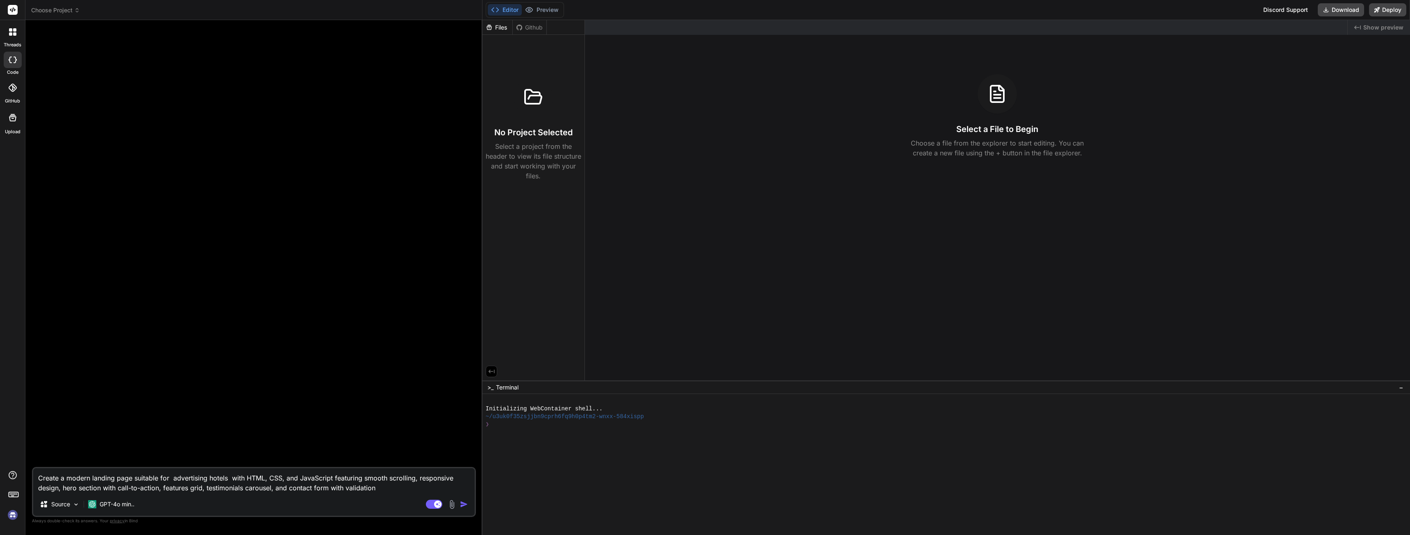
type textarea "Create a modern landing page suitable for advertising hotels with HTML, CSS, an…"
click at [464, 504] on img "button" at bounding box center [464, 504] width 8 height 8
type textarea "x"
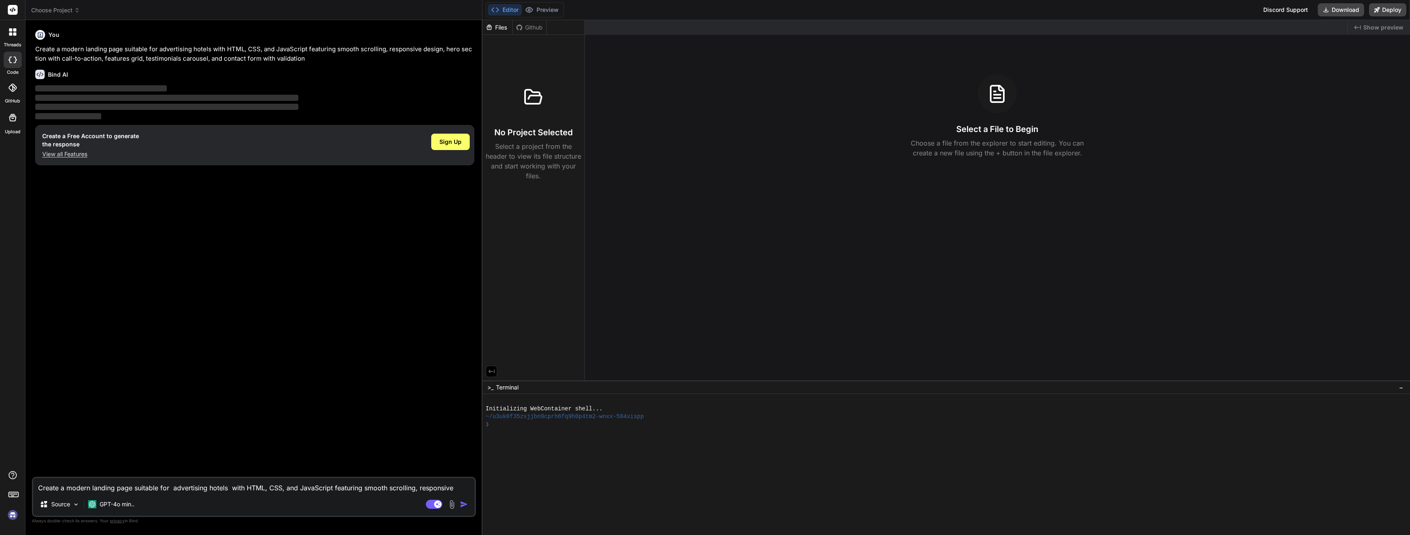
click at [492, 372] on icon at bounding box center [491, 371] width 7 height 7
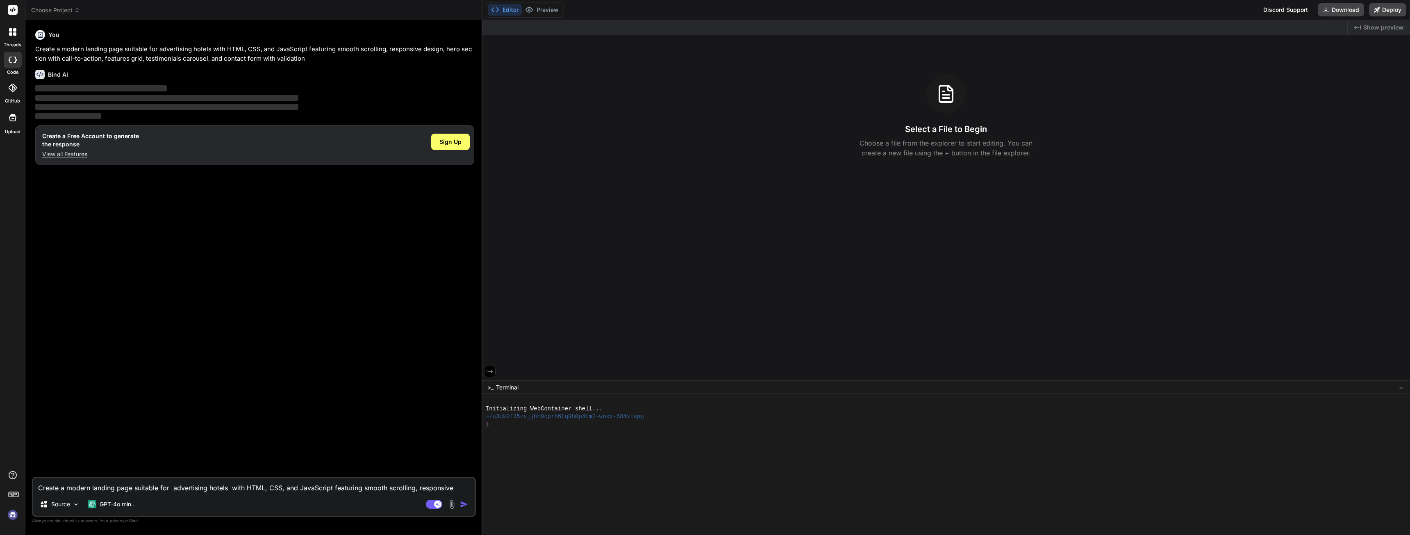
click at [490, 372] on icon at bounding box center [489, 371] width 7 height 7
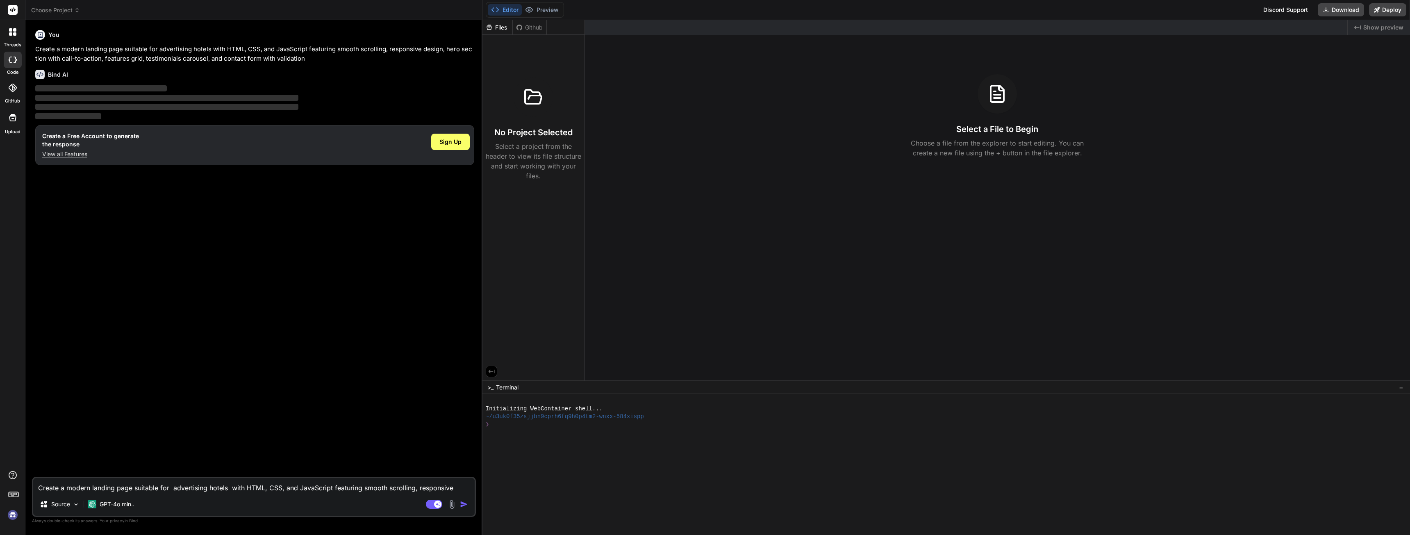
click at [452, 358] on div "You Create a modern landing page suitable for advertising hotels with HTML, CSS…" at bounding box center [255, 252] width 442 height 450
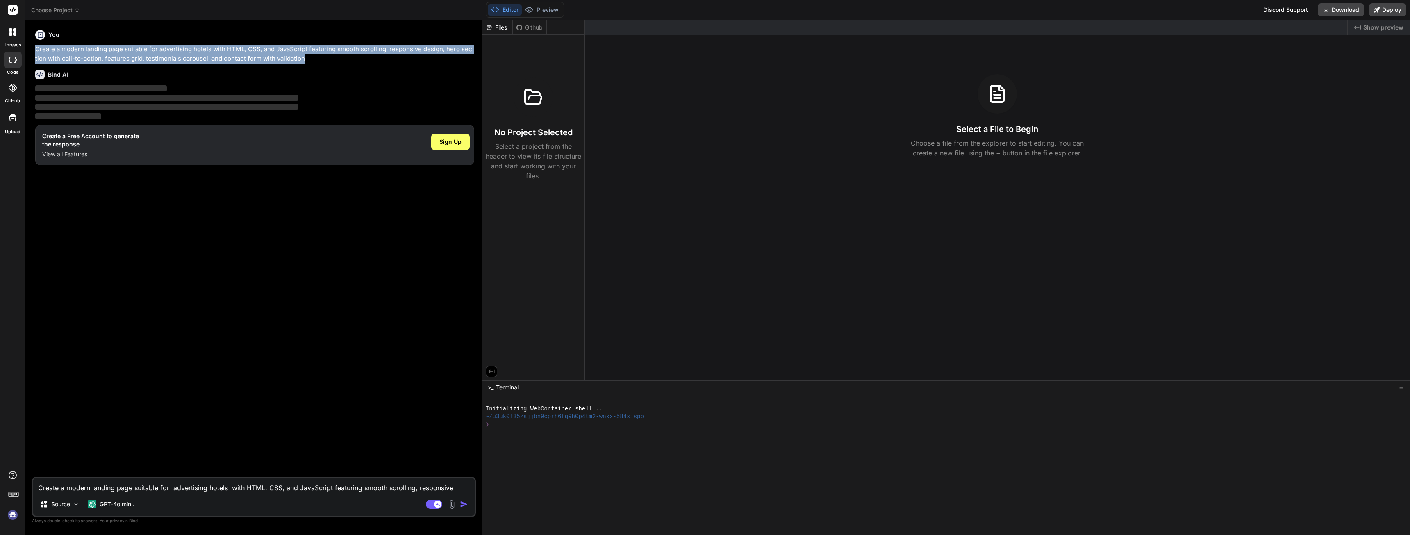
drag, startPoint x: 315, startPoint y: 60, endPoint x: 31, endPoint y: 44, distance: 284.4
click at [31, 44] on div "Bind AI Web Search Created with Pixso. Code Generator You Create a modern landi…" at bounding box center [253, 277] width 457 height 514
copy p "Create a modern landing page suitable for advertising hotels with HTML, CSS, an…"
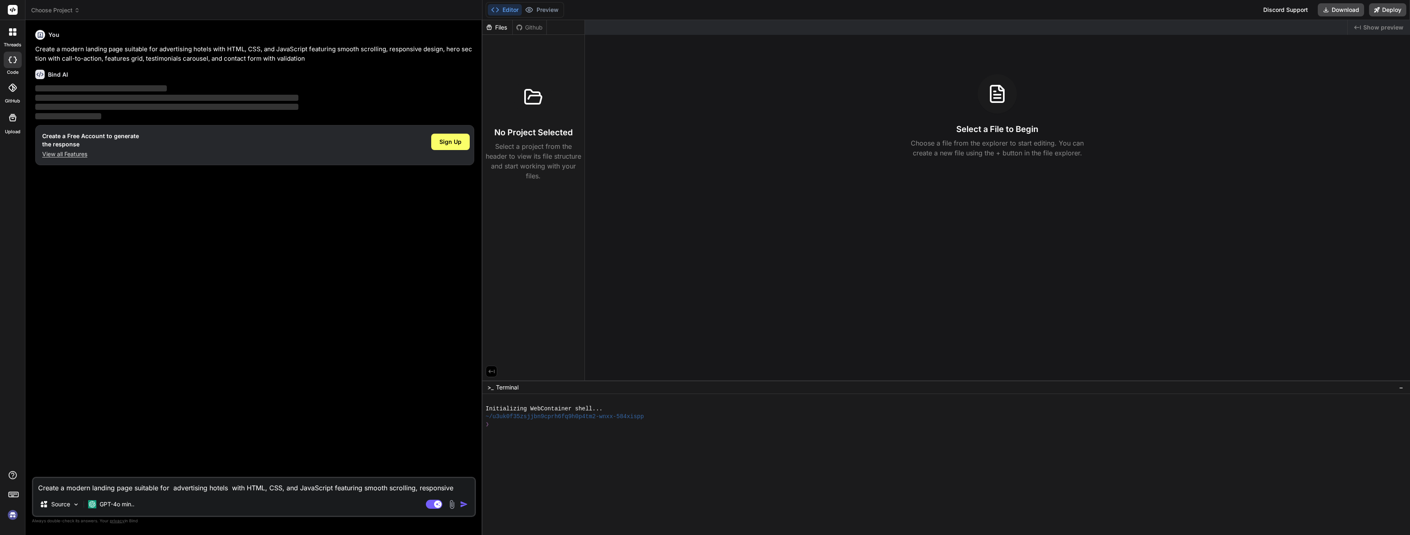
click at [255, 265] on div "You Create a modern landing page suitable for advertising hotels with HTML, CSS…" at bounding box center [255, 252] width 442 height 450
click at [1330, 10] on button "Download" at bounding box center [1340, 9] width 46 height 13
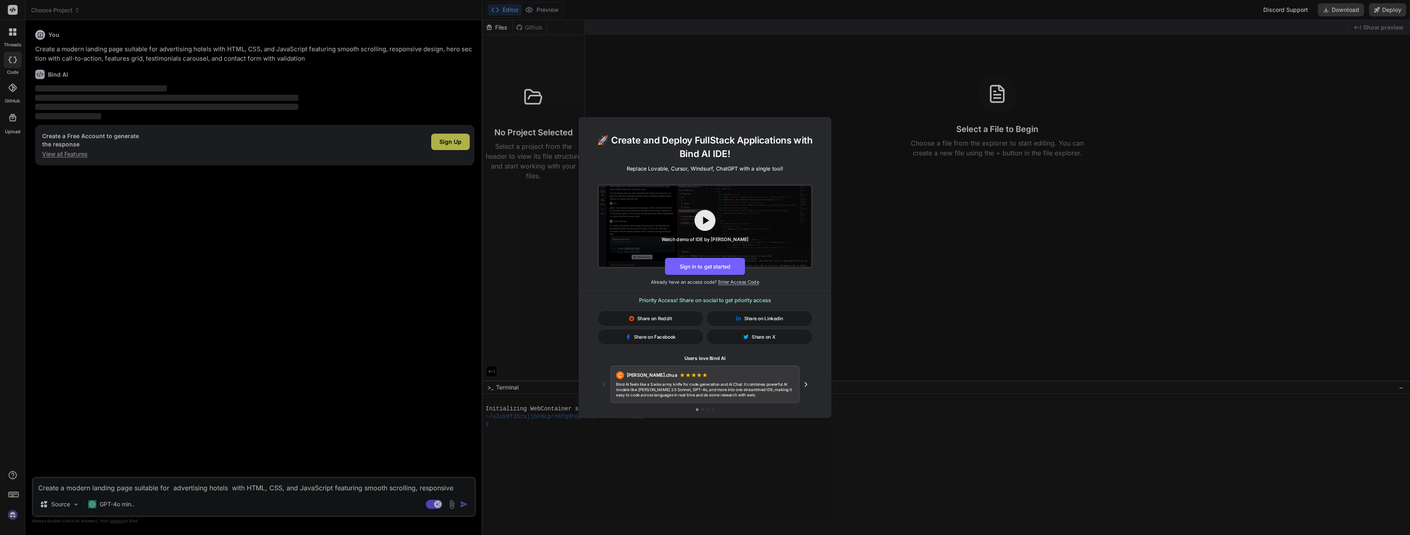
click at [944, 266] on div "🚀 Create and Deploy FullStack Applications with Bind AI IDE! Replace Lovable, C…" at bounding box center [705, 267] width 1410 height 535
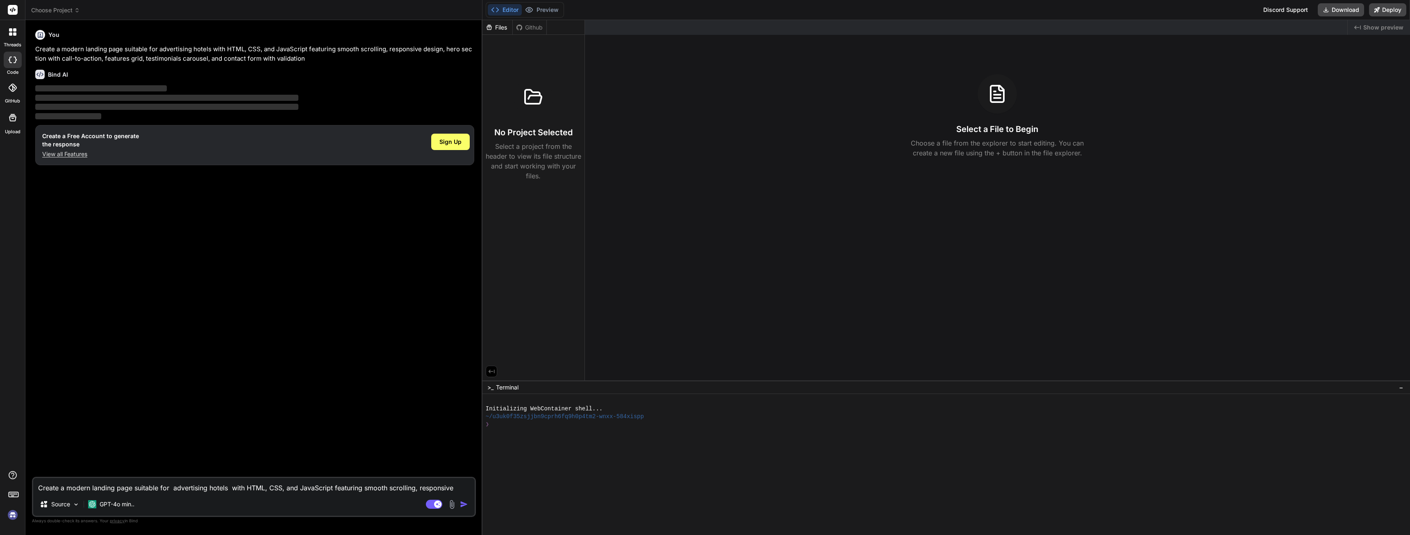
click at [531, 28] on div "Github" at bounding box center [530, 27] width 34 height 8
click at [518, 28] on icon at bounding box center [519, 27] width 7 height 7
click at [503, 9] on button "Editor" at bounding box center [505, 9] width 34 height 11
click at [560, 8] on button "Preview" at bounding box center [542, 9] width 40 height 11
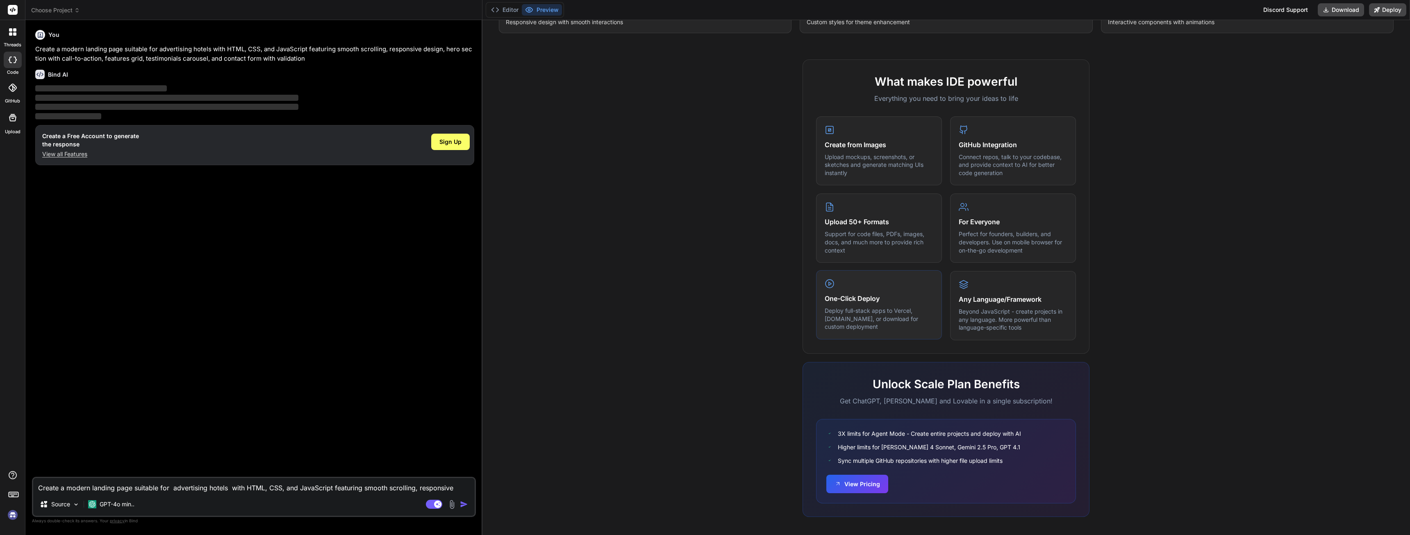
scroll to position [247, 0]
click at [831, 473] on button "View Pricing" at bounding box center [857, 479] width 62 height 18
